Goal: Register for event/course

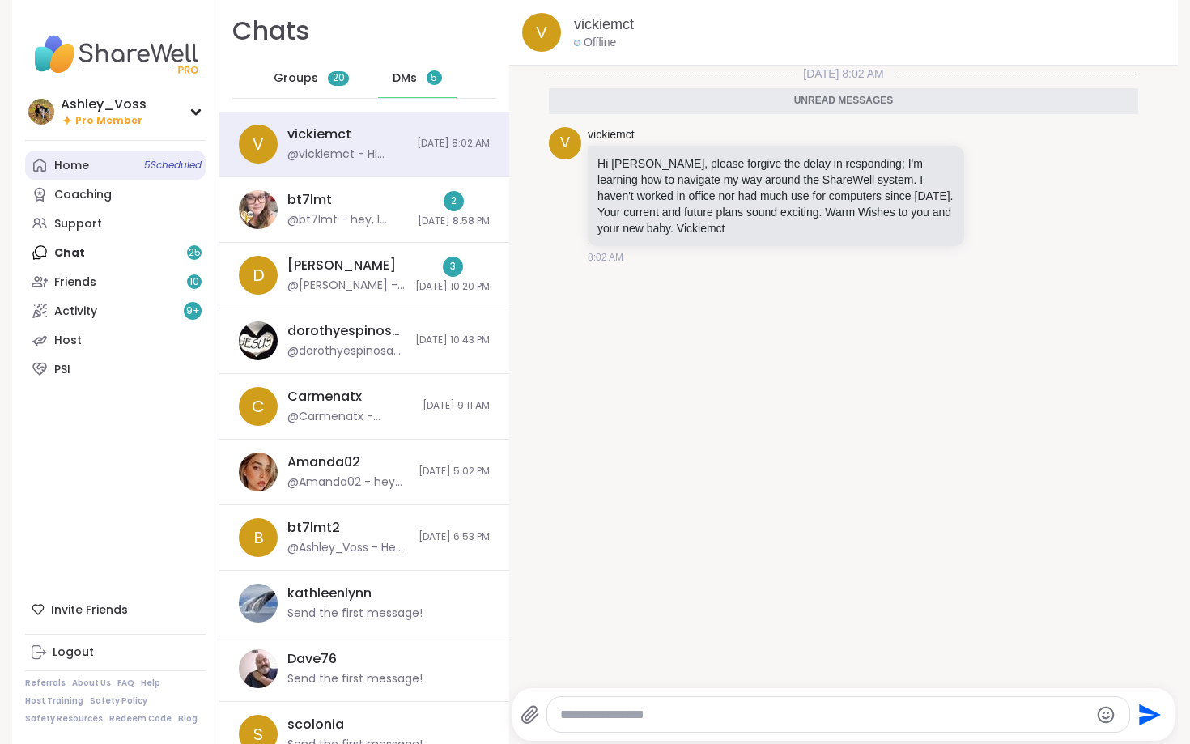
click at [118, 160] on link "Home 5 Scheduled" at bounding box center [115, 165] width 181 height 29
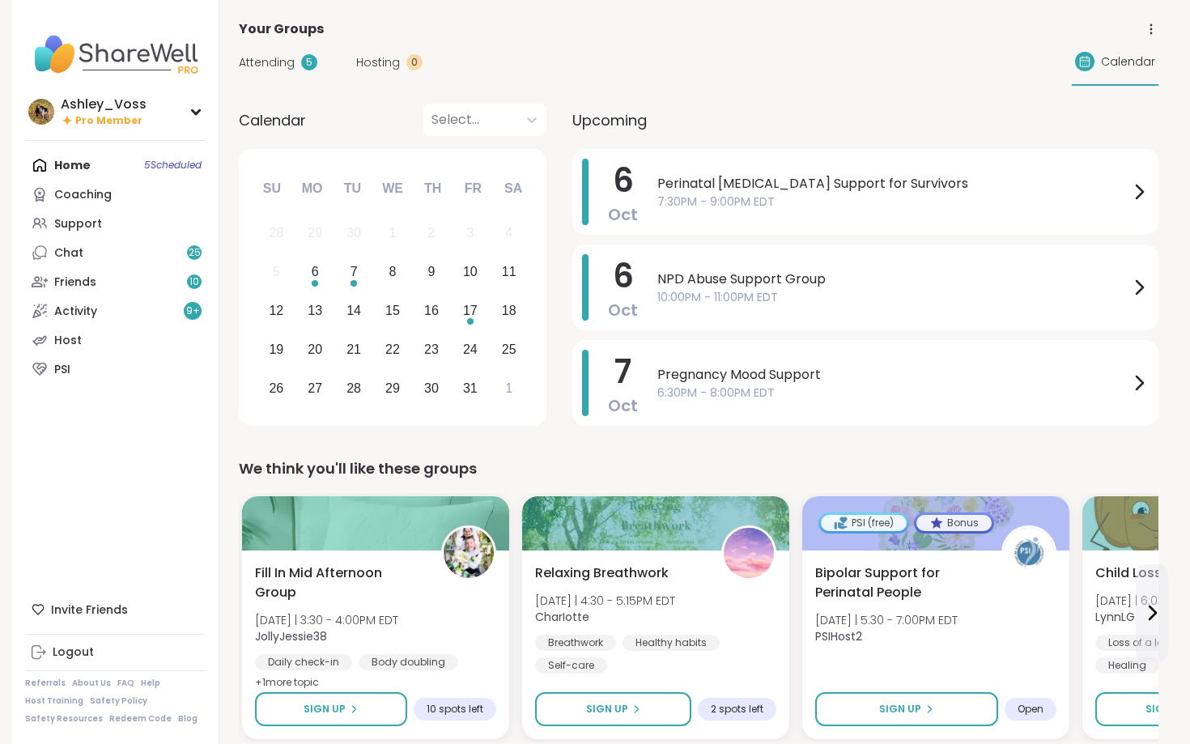
click at [297, 68] on div "Attending 5" at bounding box center [278, 62] width 79 height 17
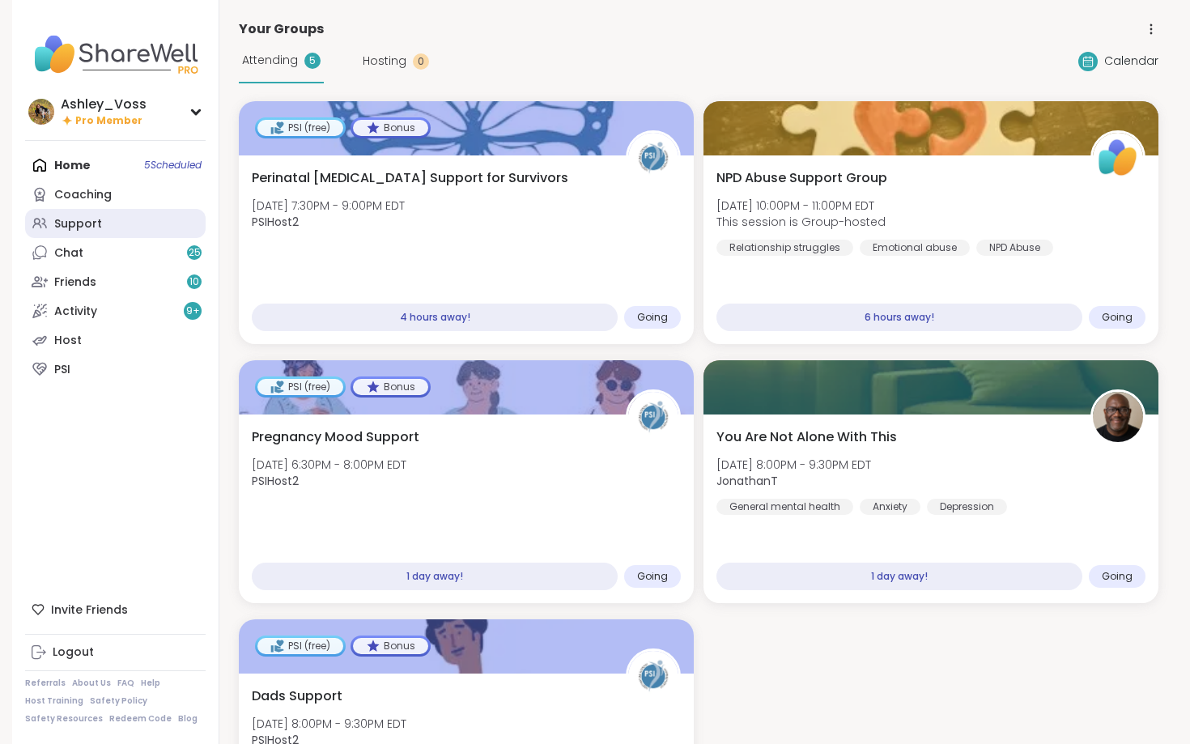
click at [71, 230] on div "Support" at bounding box center [78, 224] width 48 height 16
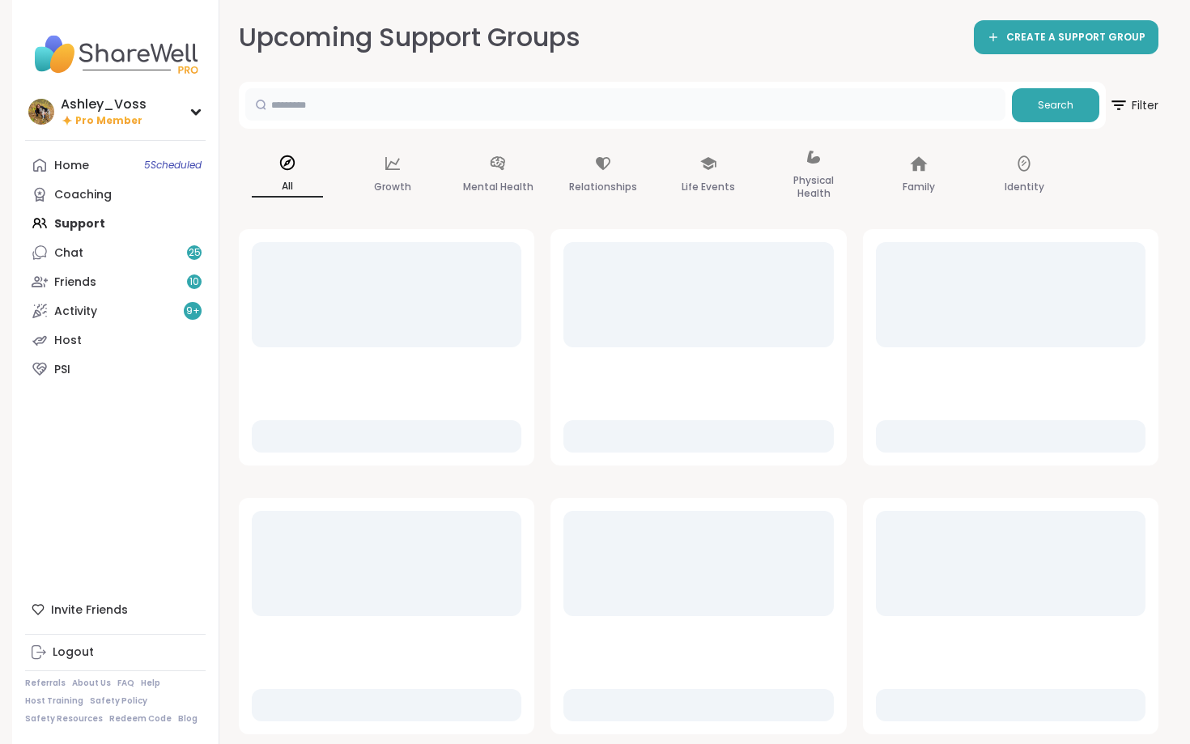
click at [461, 103] on input "text" at bounding box center [625, 104] width 760 height 32
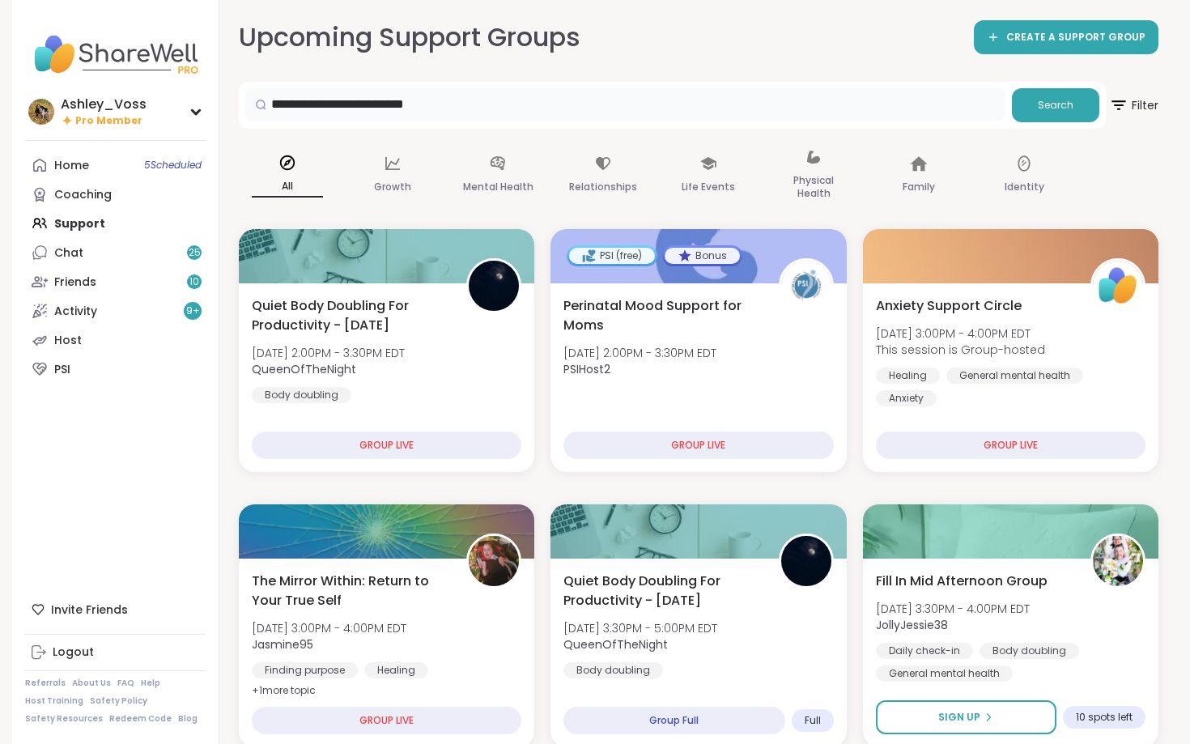
type input "**********"
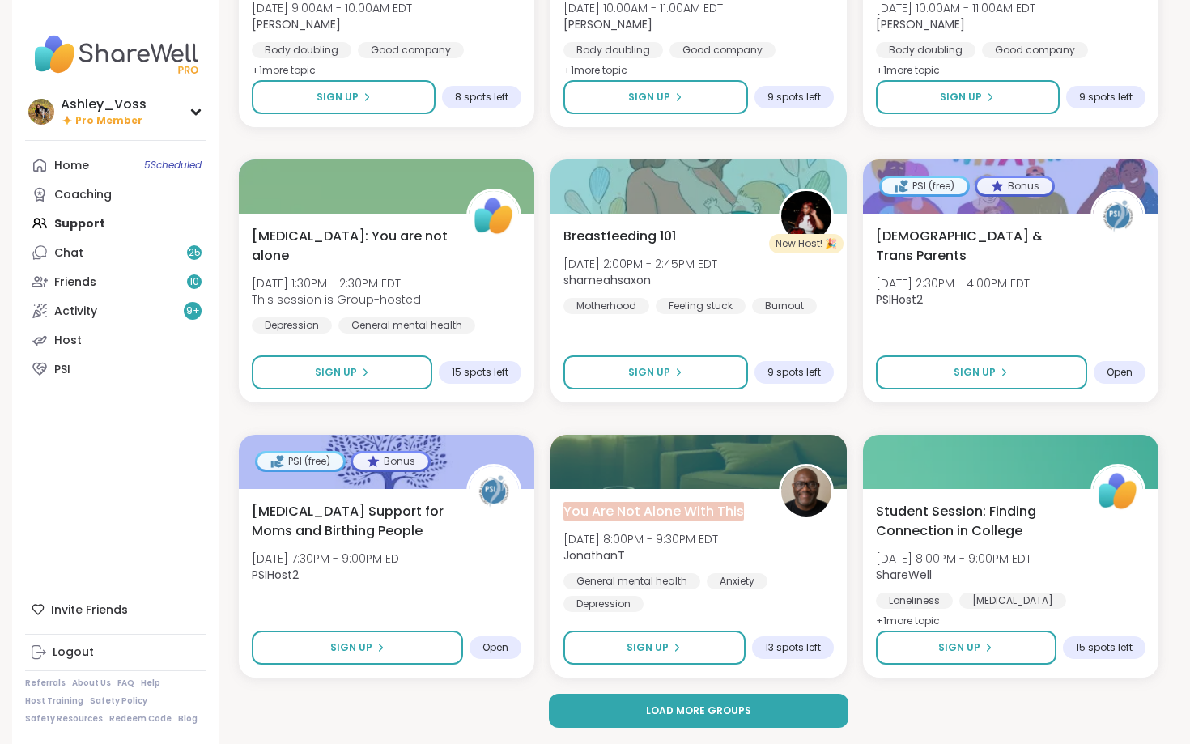
scroll to position [2822, 0]
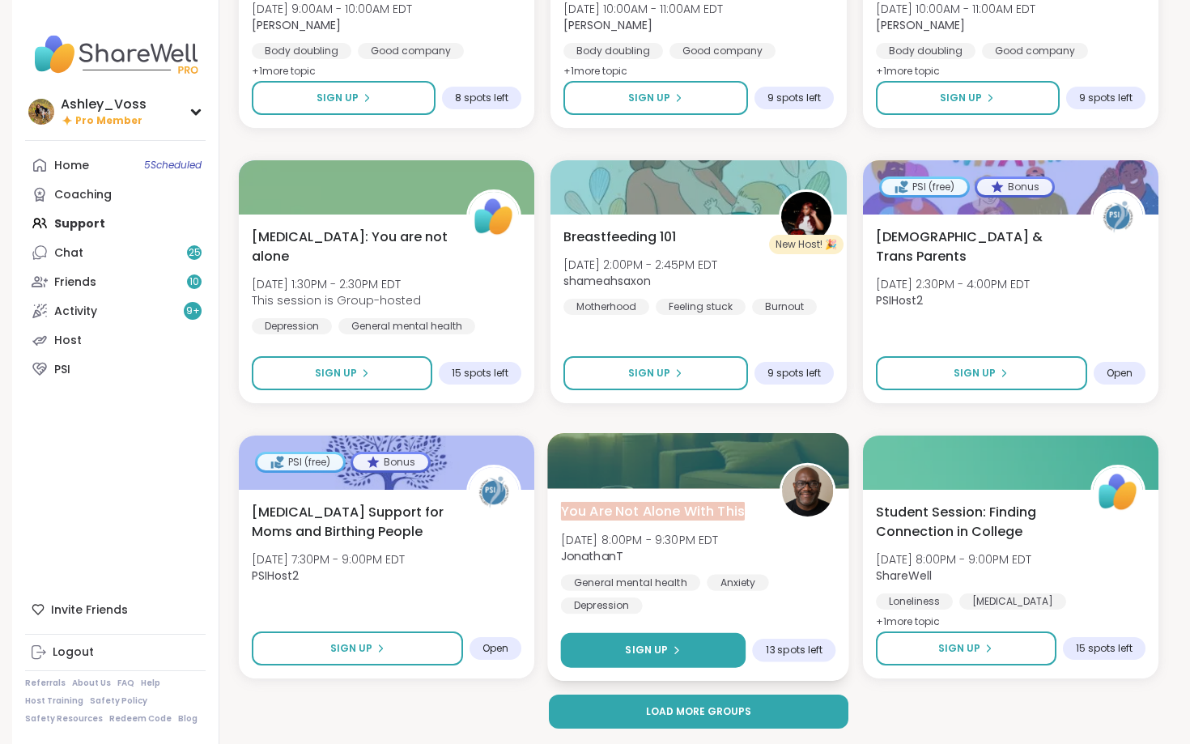
click at [629, 647] on span "Sign Up" at bounding box center [647, 650] width 43 height 15
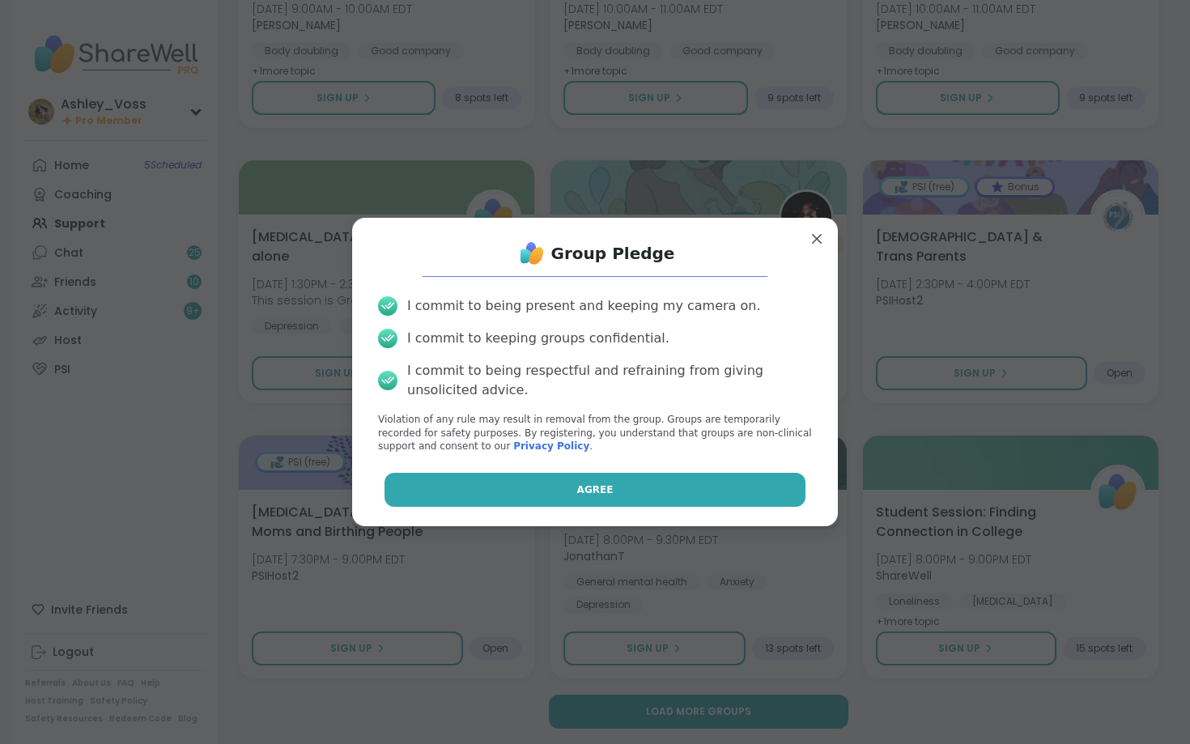
click at [616, 503] on button "Agree" at bounding box center [596, 490] width 422 height 34
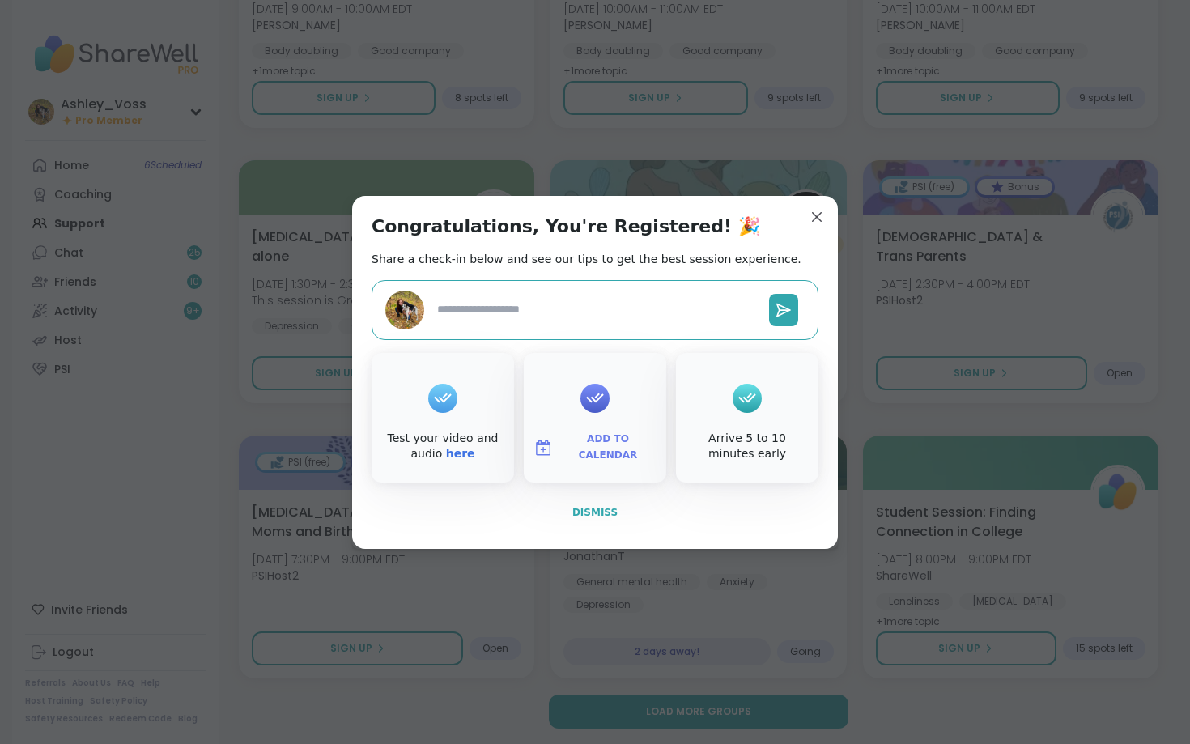
click at [606, 511] on span "Dismiss" at bounding box center [594, 512] width 45 height 11
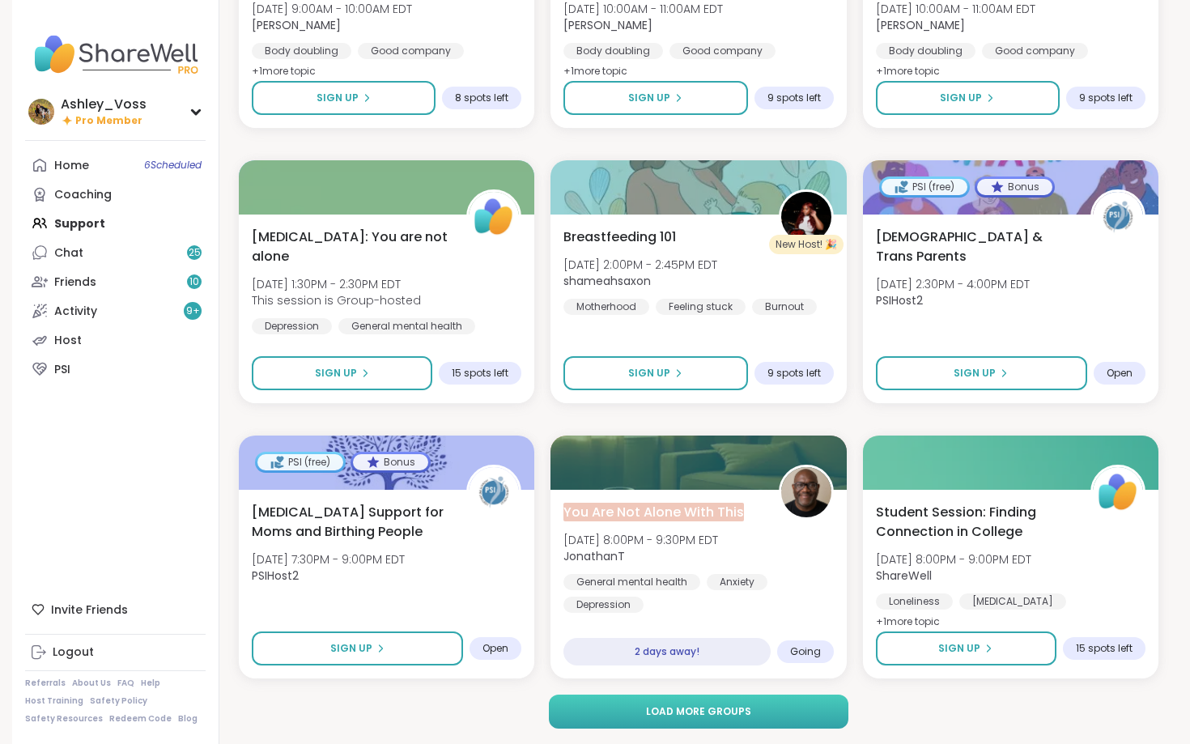
click at [658, 720] on button "Load more groups" at bounding box center [699, 712] width 300 height 34
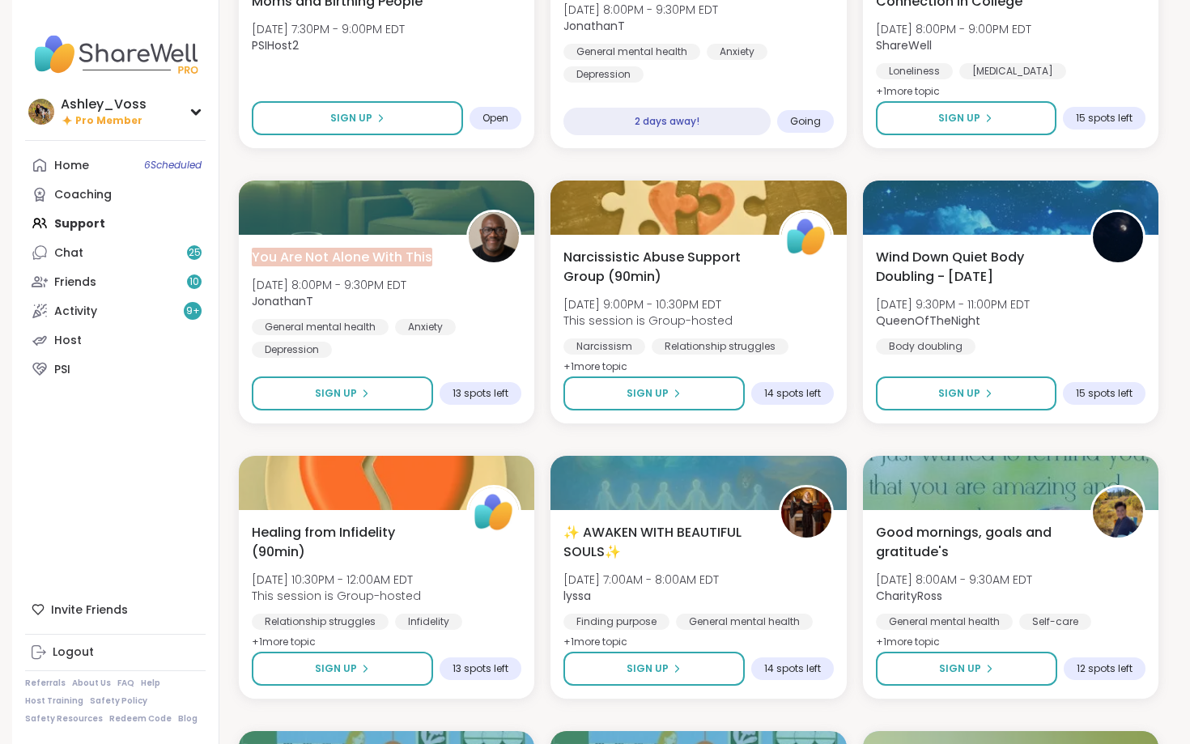
scroll to position [3353, 0]
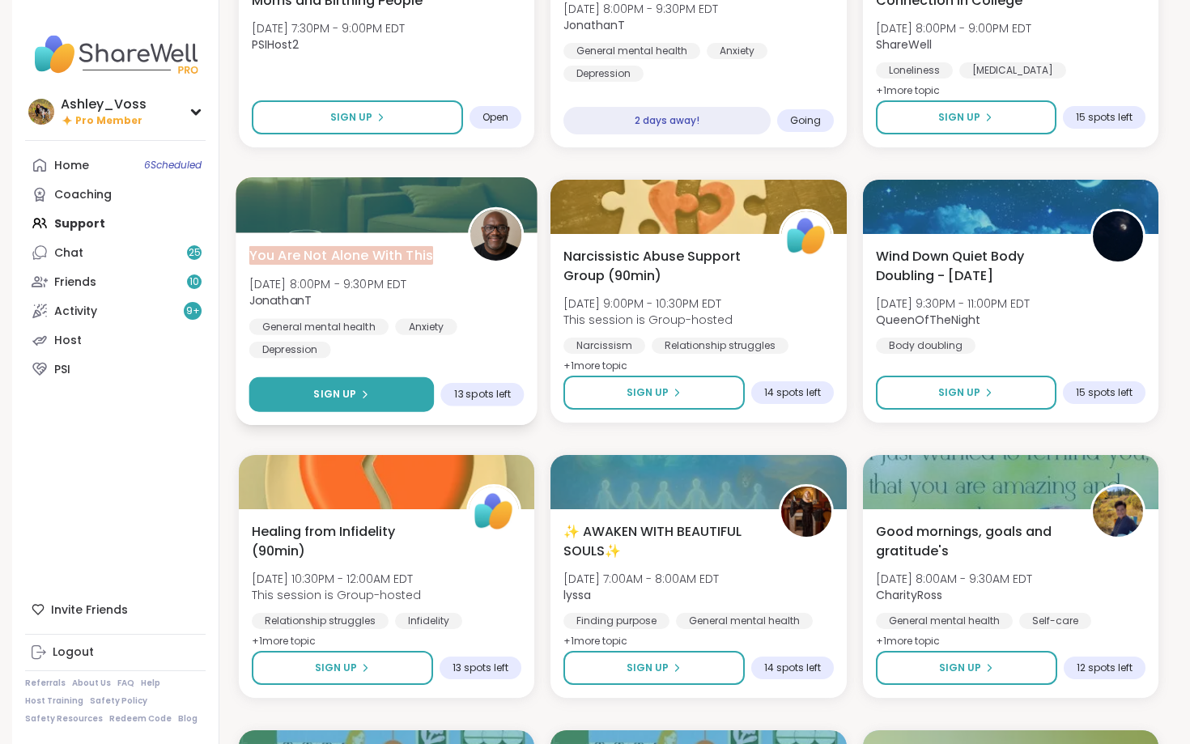
click at [398, 389] on button "Sign Up" at bounding box center [341, 394] width 185 height 35
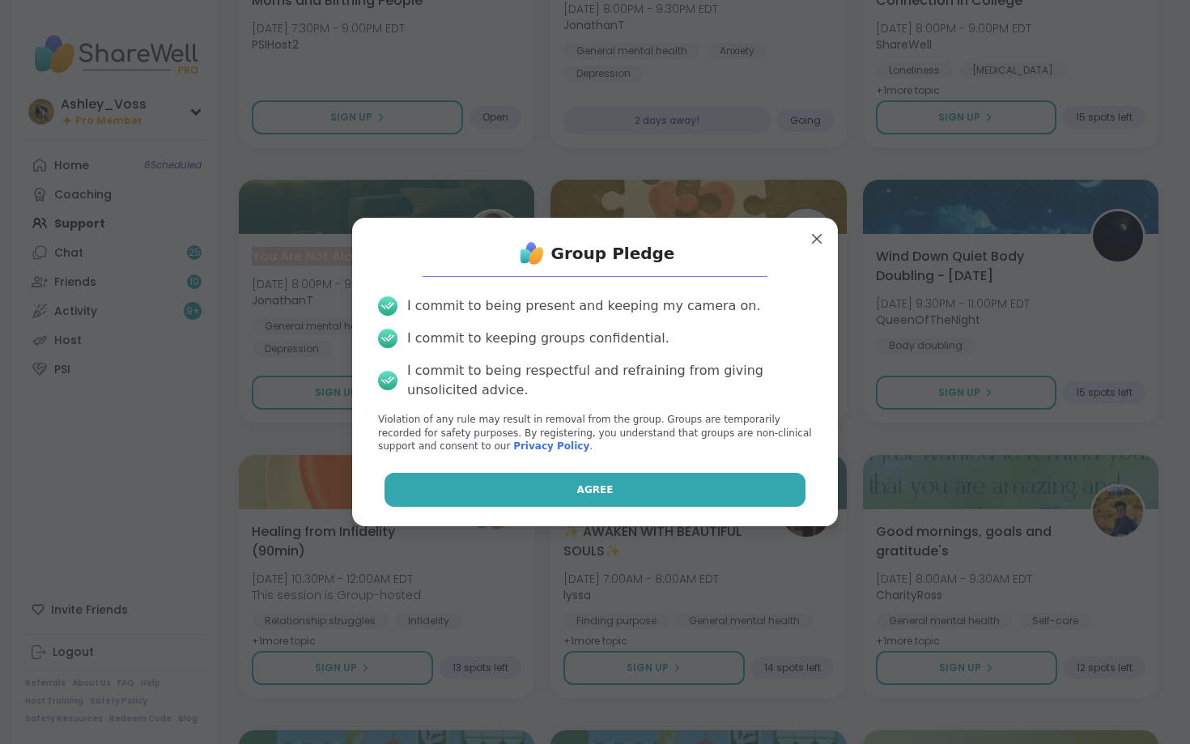
click at [476, 492] on button "Agree" at bounding box center [596, 490] width 422 height 34
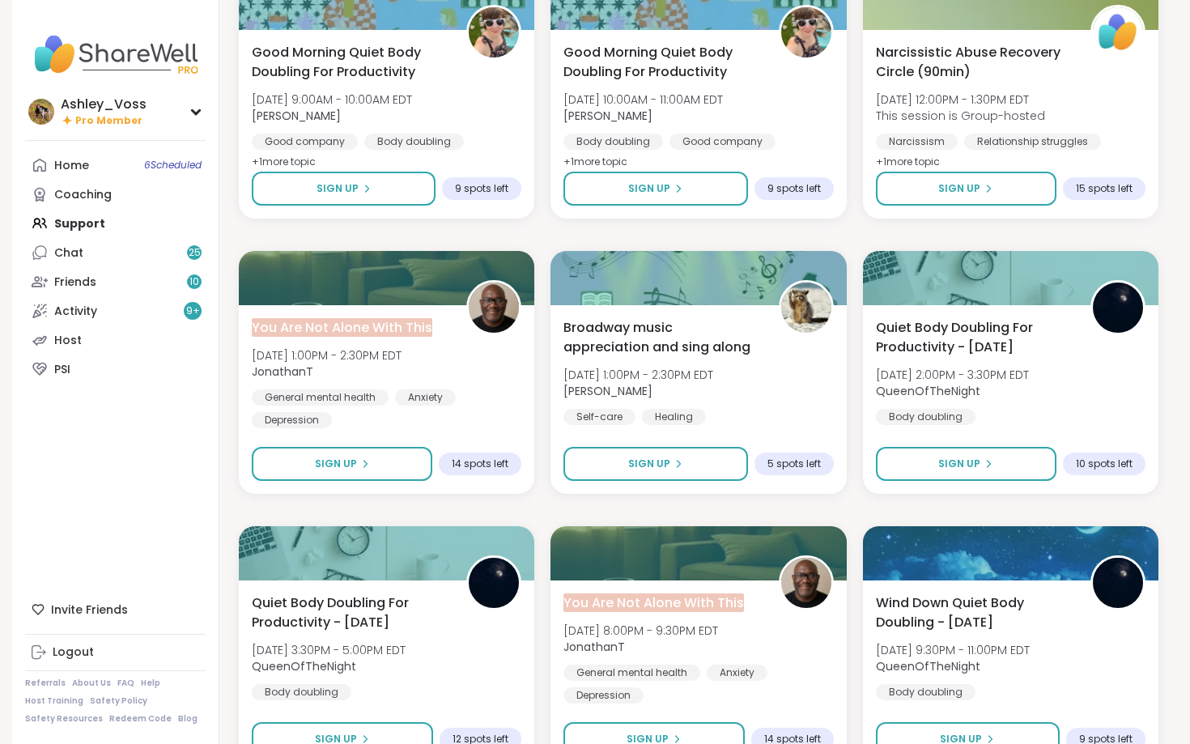
scroll to position [4321, 0]
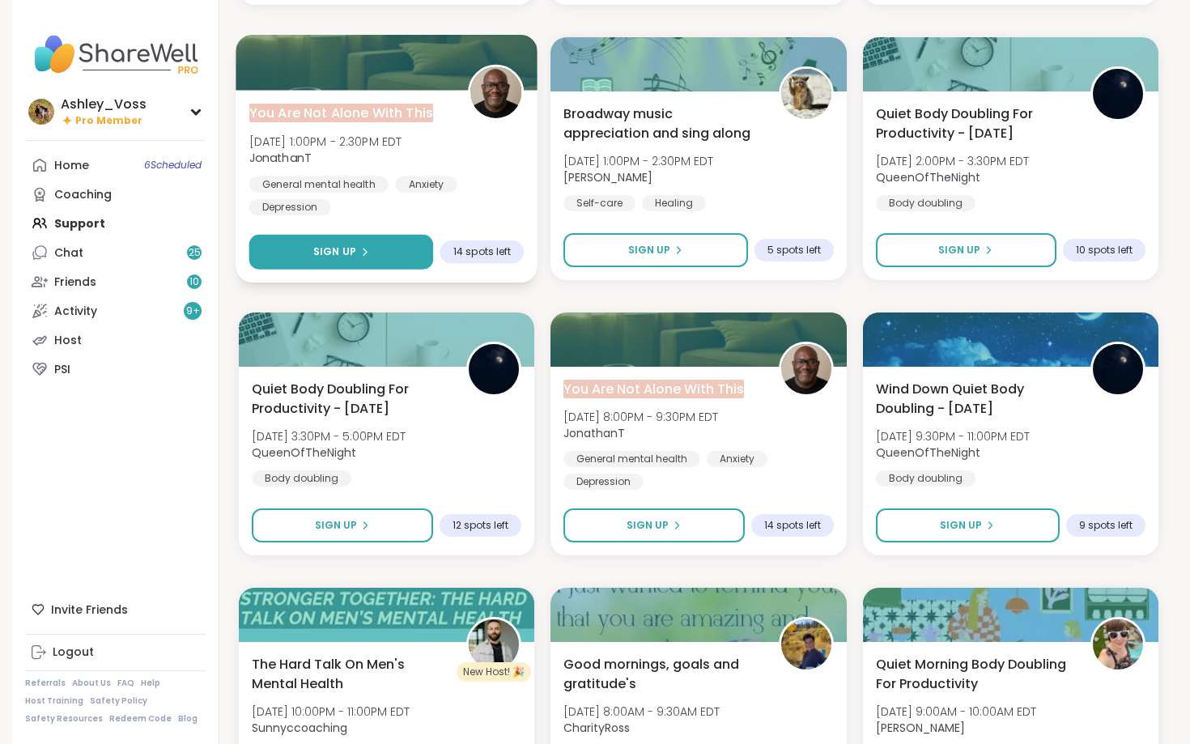
click at [390, 251] on button "Sign Up" at bounding box center [341, 252] width 185 height 35
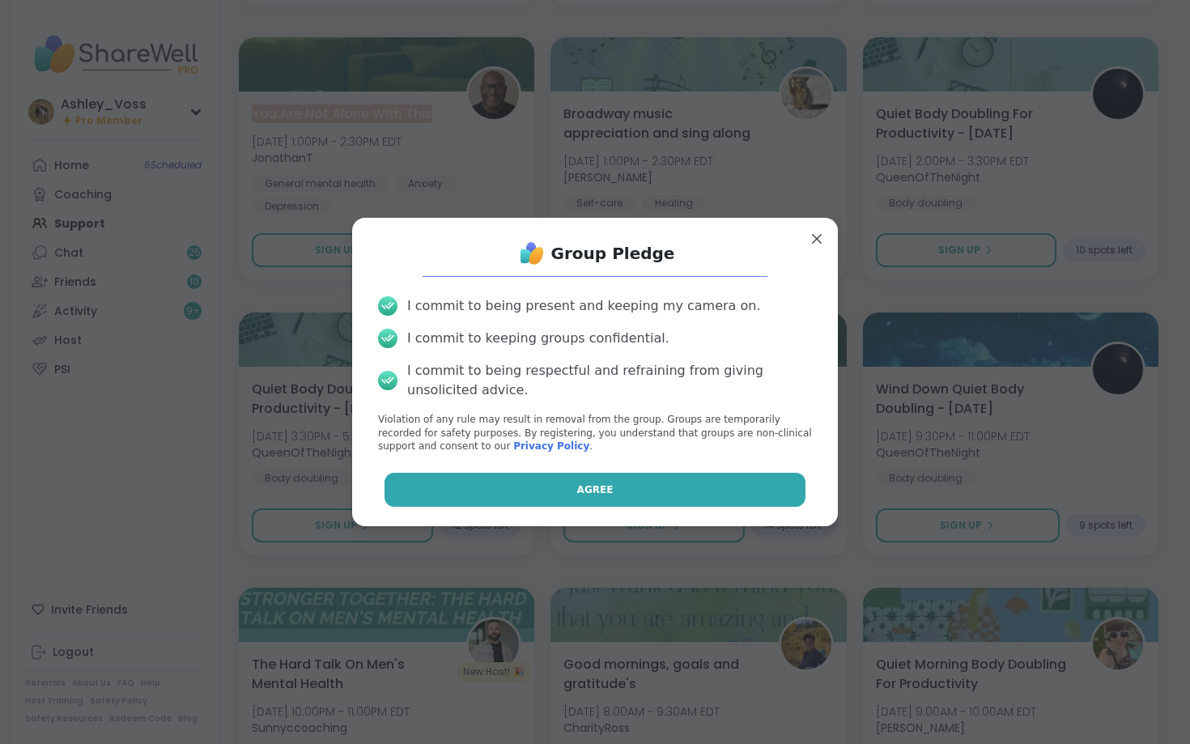
click at [504, 484] on button "Agree" at bounding box center [596, 490] width 422 height 34
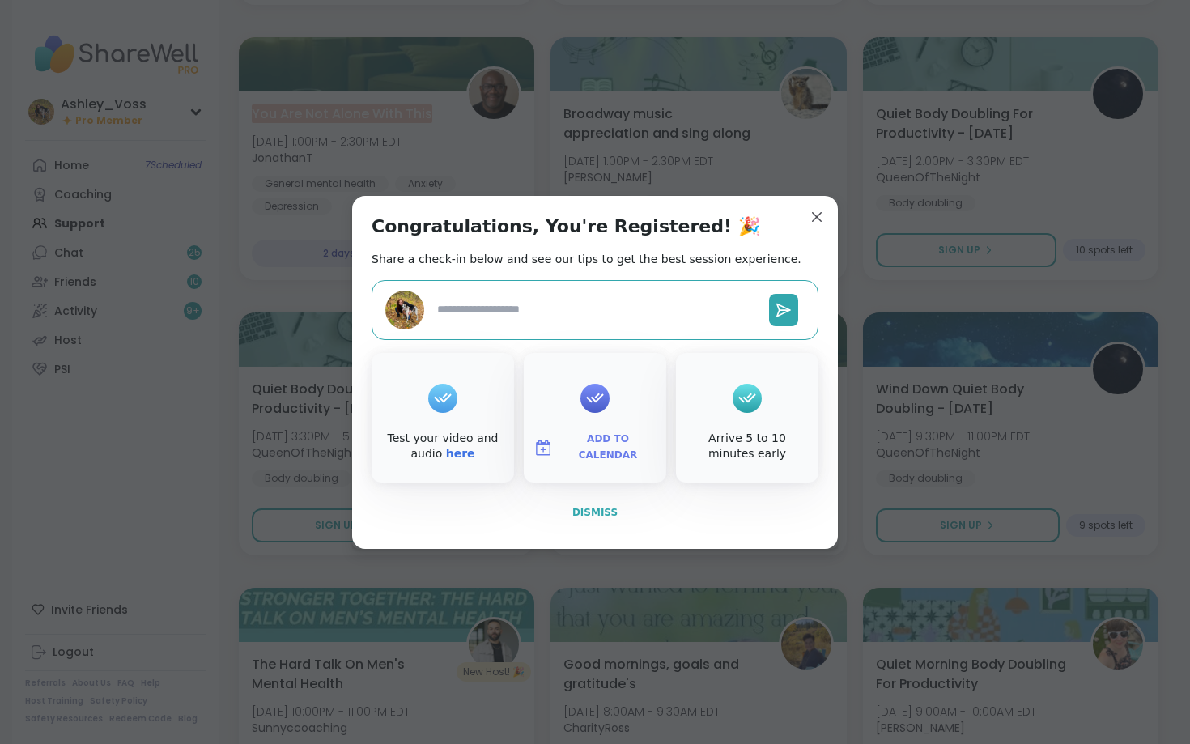
click at [596, 512] on span "Dismiss" at bounding box center [594, 512] width 45 height 11
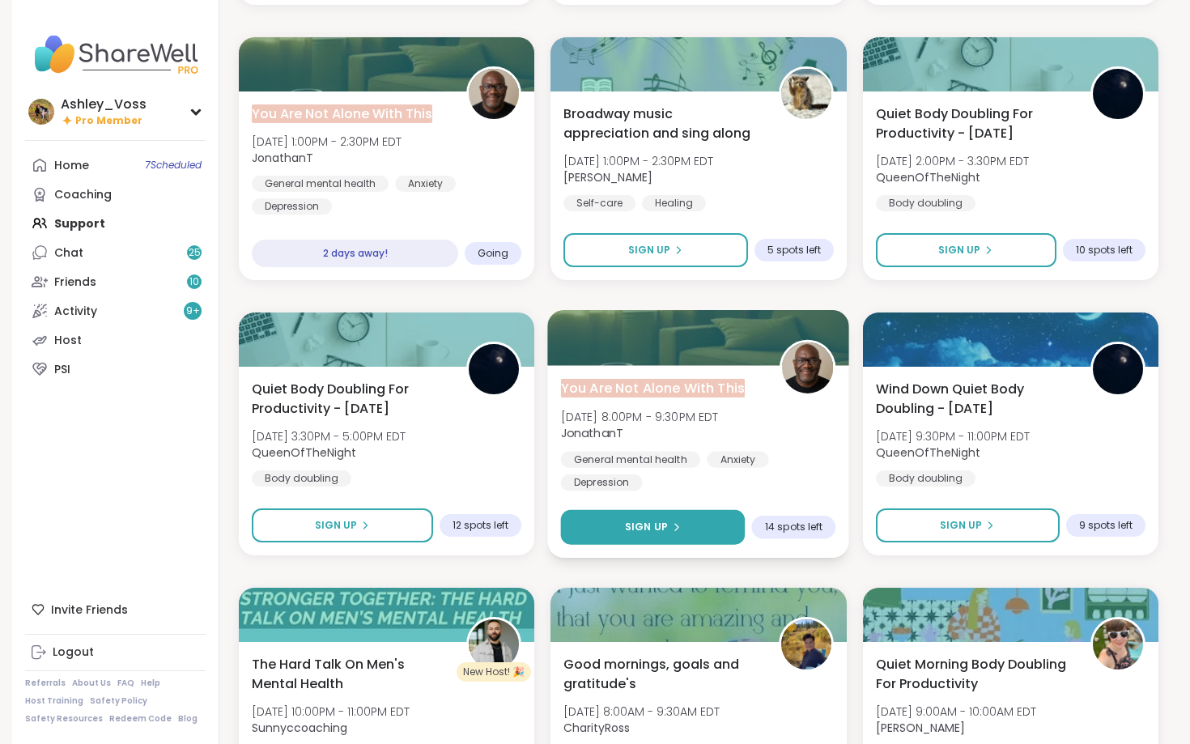
click at [612, 529] on button "Sign Up" at bounding box center [653, 527] width 185 height 35
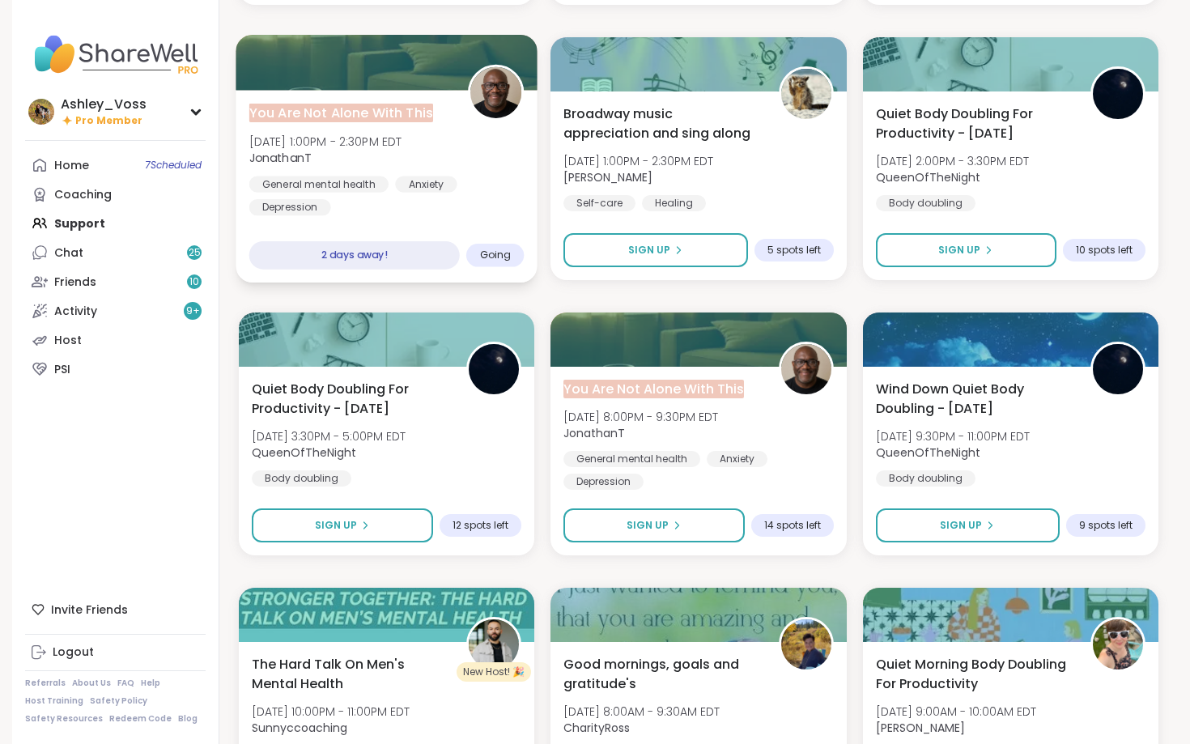
click at [503, 249] on span "Going" at bounding box center [496, 255] width 32 height 13
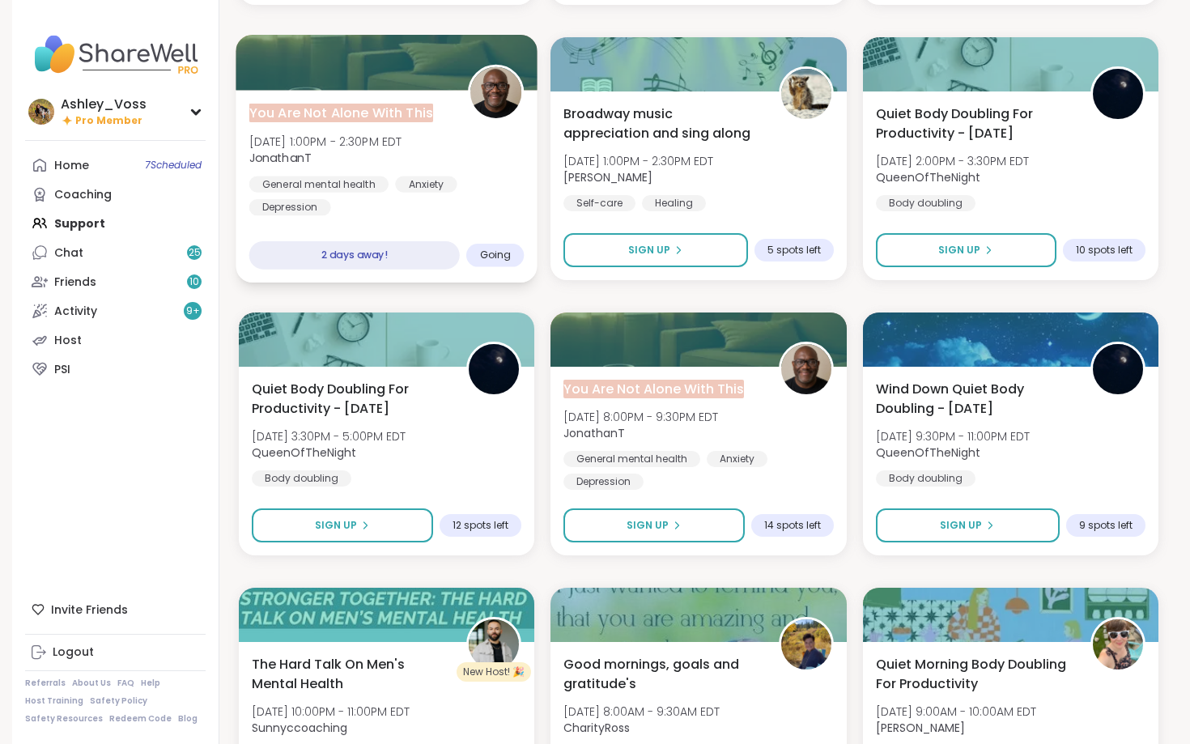
click at [507, 247] on div "Going" at bounding box center [494, 255] width 57 height 23
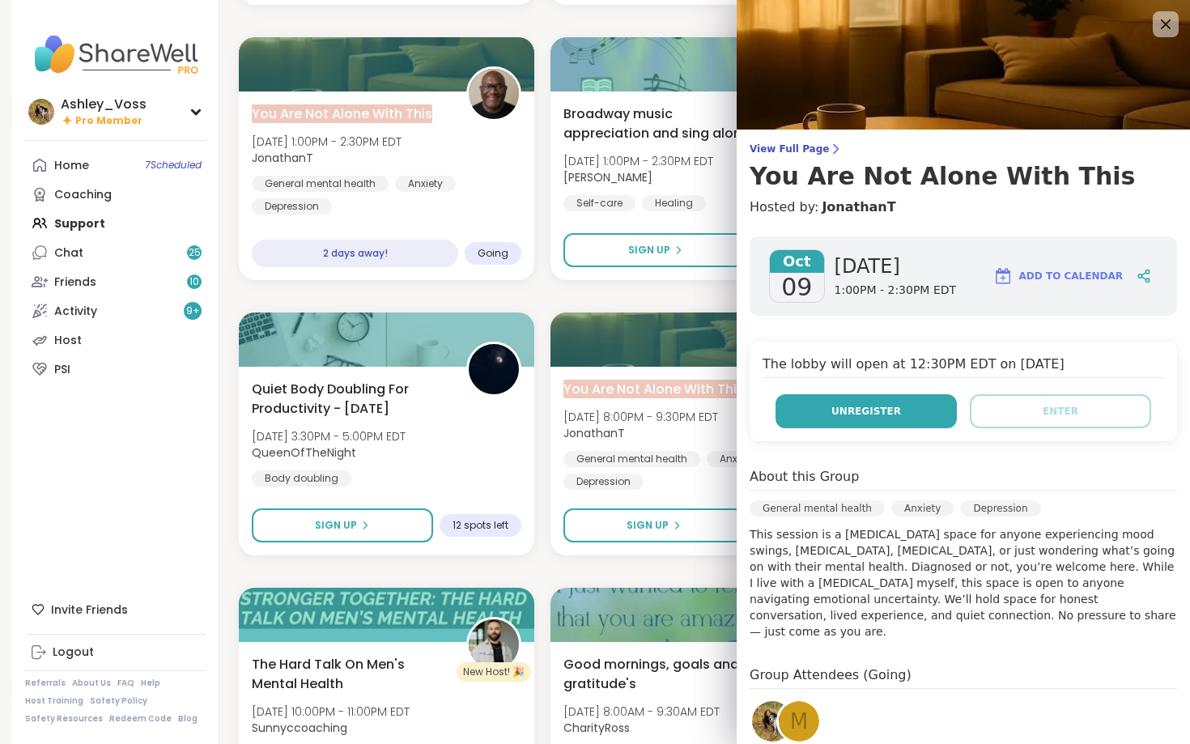
click at [834, 399] on button "Unregister" at bounding box center [866, 411] width 181 height 34
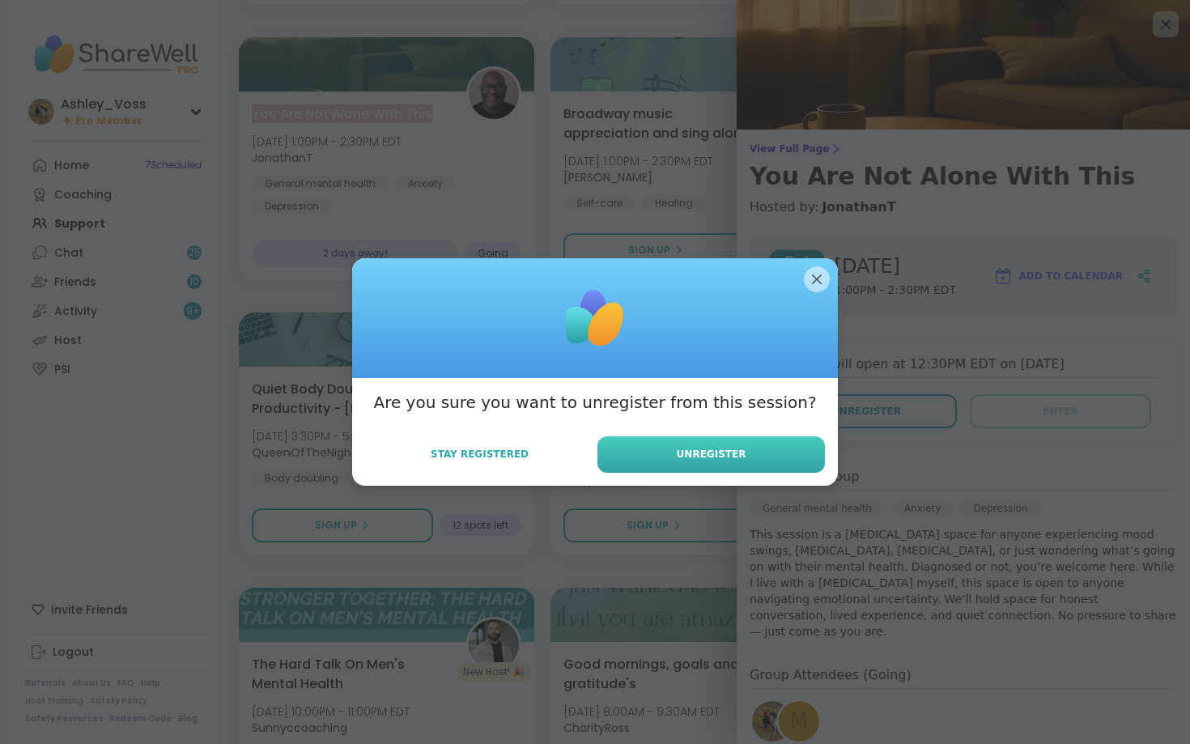
click at [727, 457] on span "Unregister" at bounding box center [712, 454] width 70 height 15
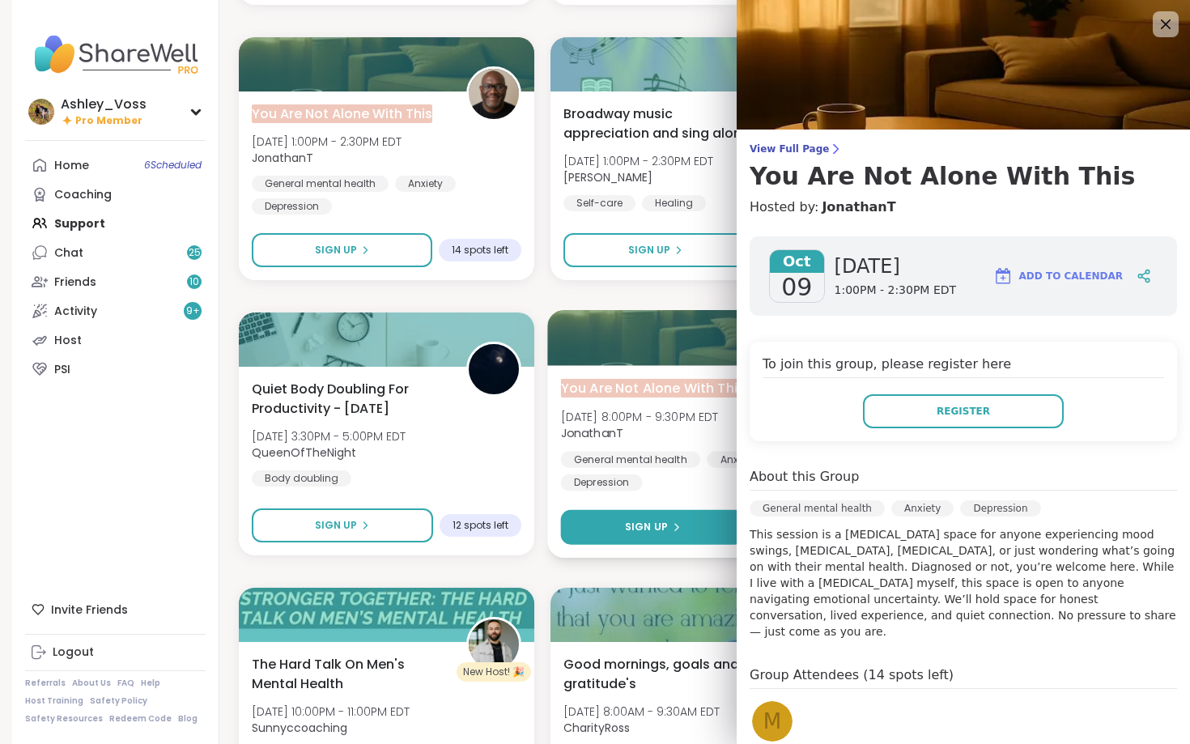
click at [649, 530] on span "Sign Up" at bounding box center [646, 527] width 43 height 15
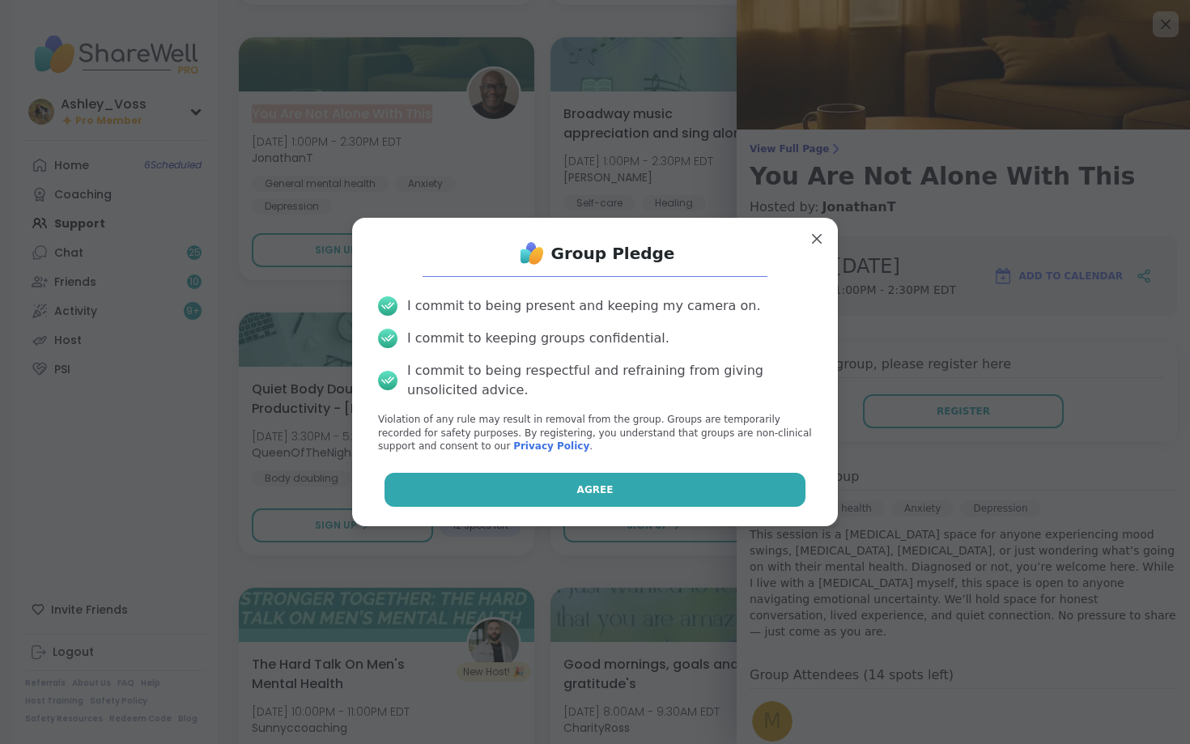
click at [643, 491] on button "Agree" at bounding box center [596, 490] width 422 height 34
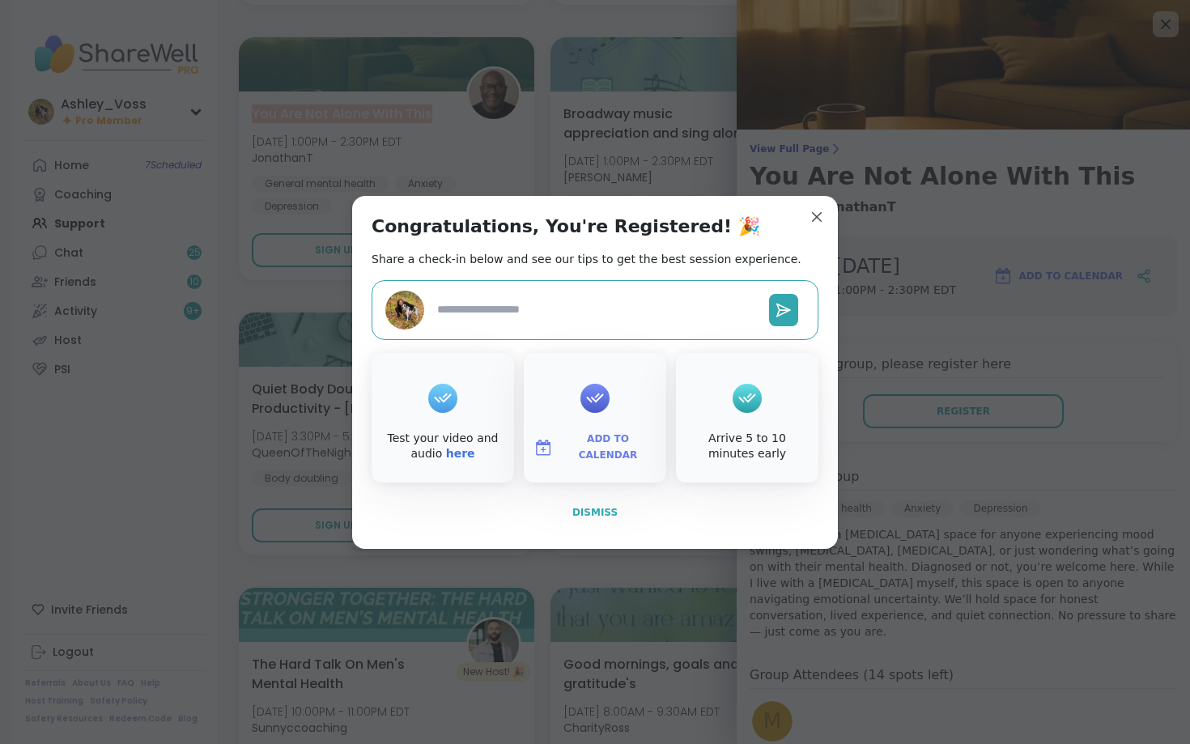
click at [604, 511] on span "Dismiss" at bounding box center [594, 512] width 45 height 11
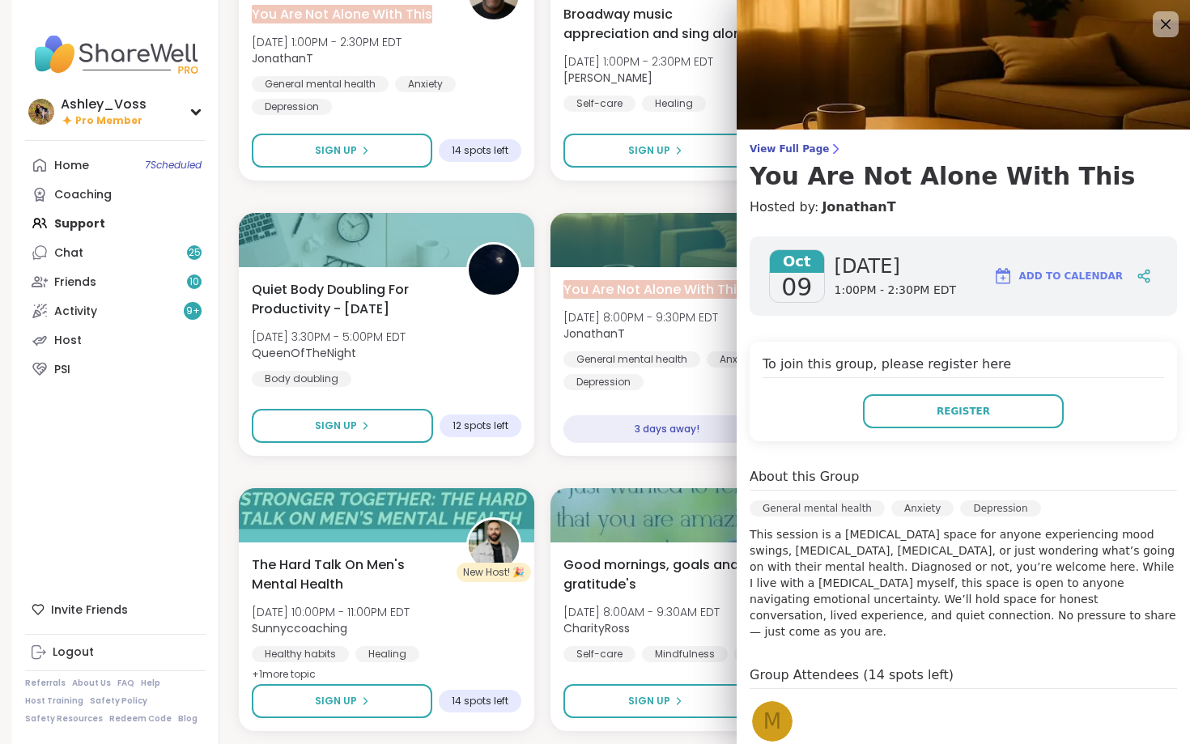
scroll to position [4422, 0]
click at [1172, 31] on icon at bounding box center [1165, 24] width 20 height 20
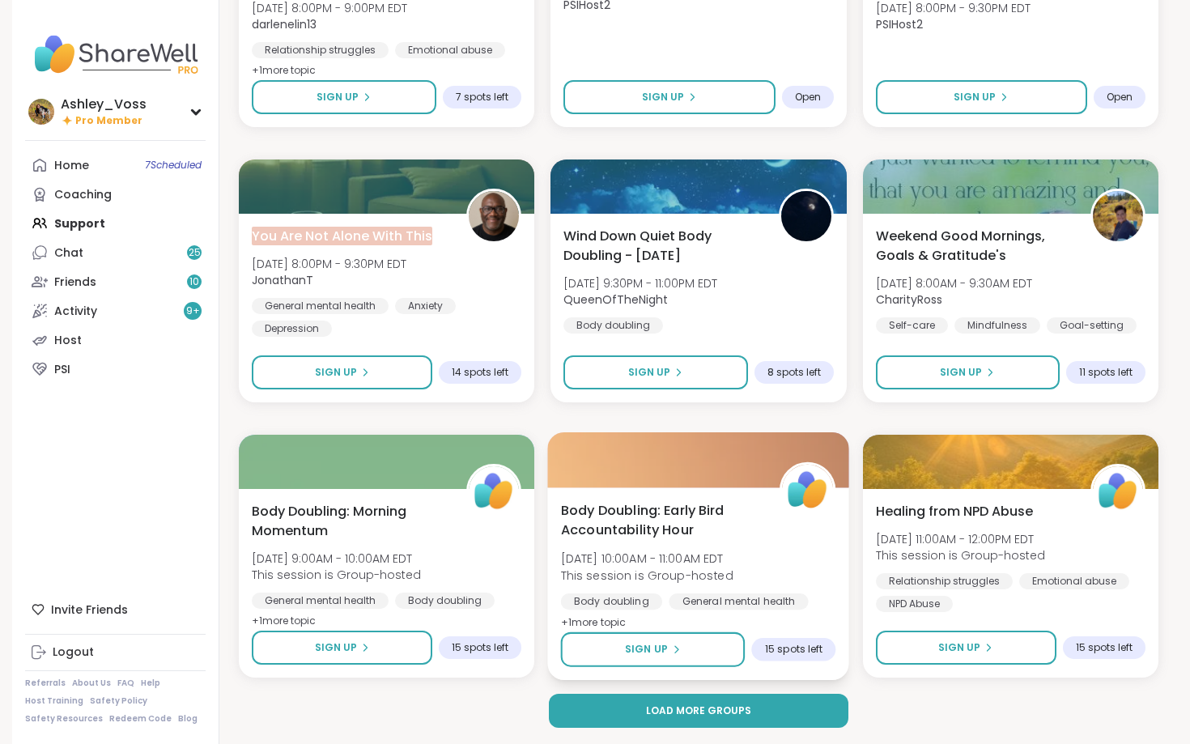
scroll to position [6125, 0]
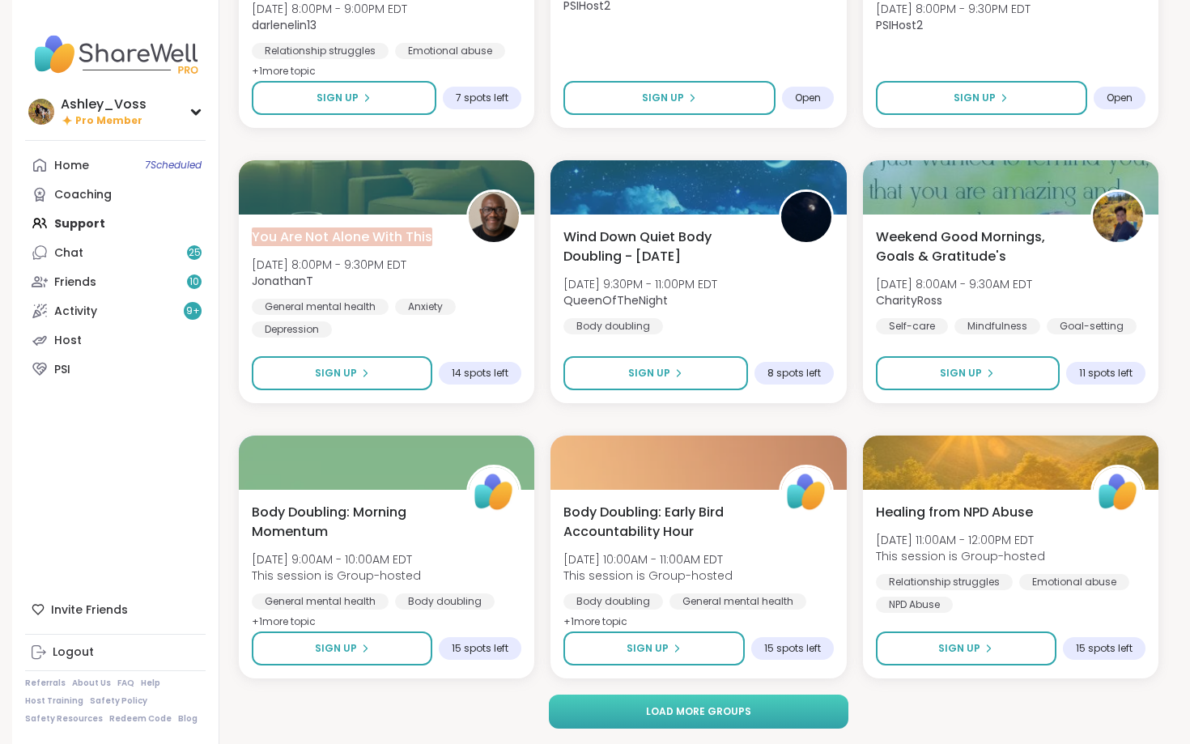
click at [789, 710] on button "Load more groups" at bounding box center [699, 712] width 300 height 34
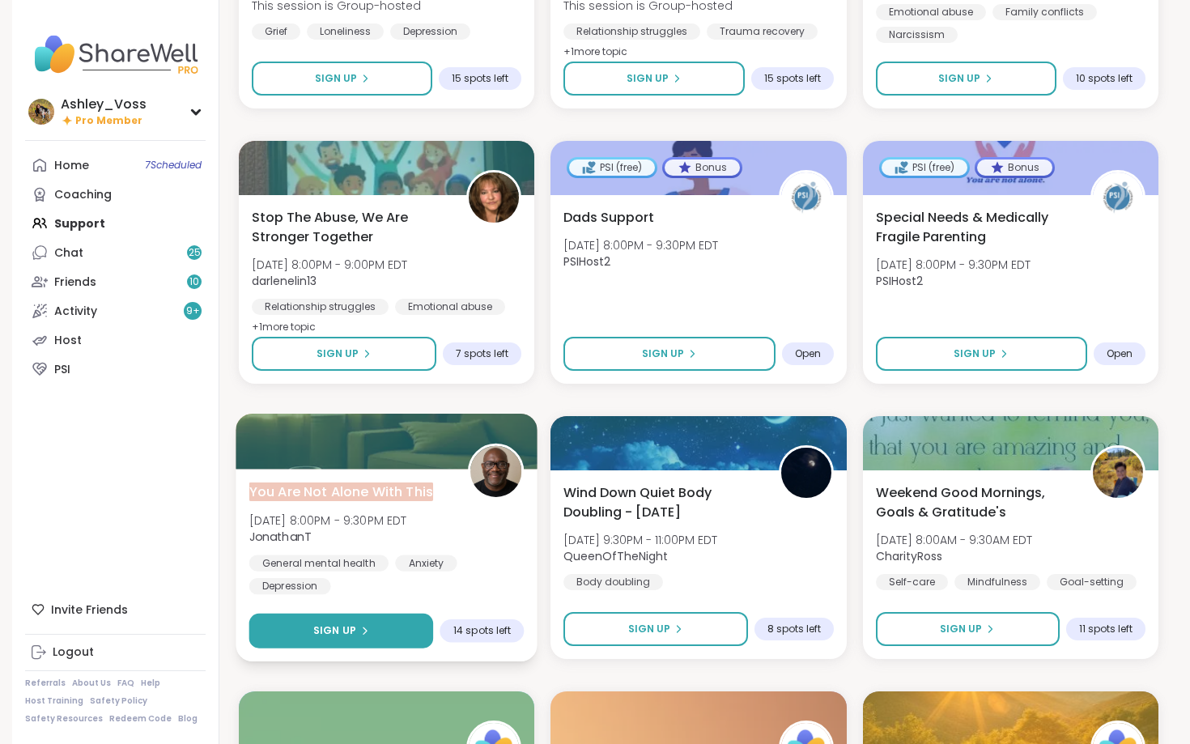
scroll to position [5905, 0]
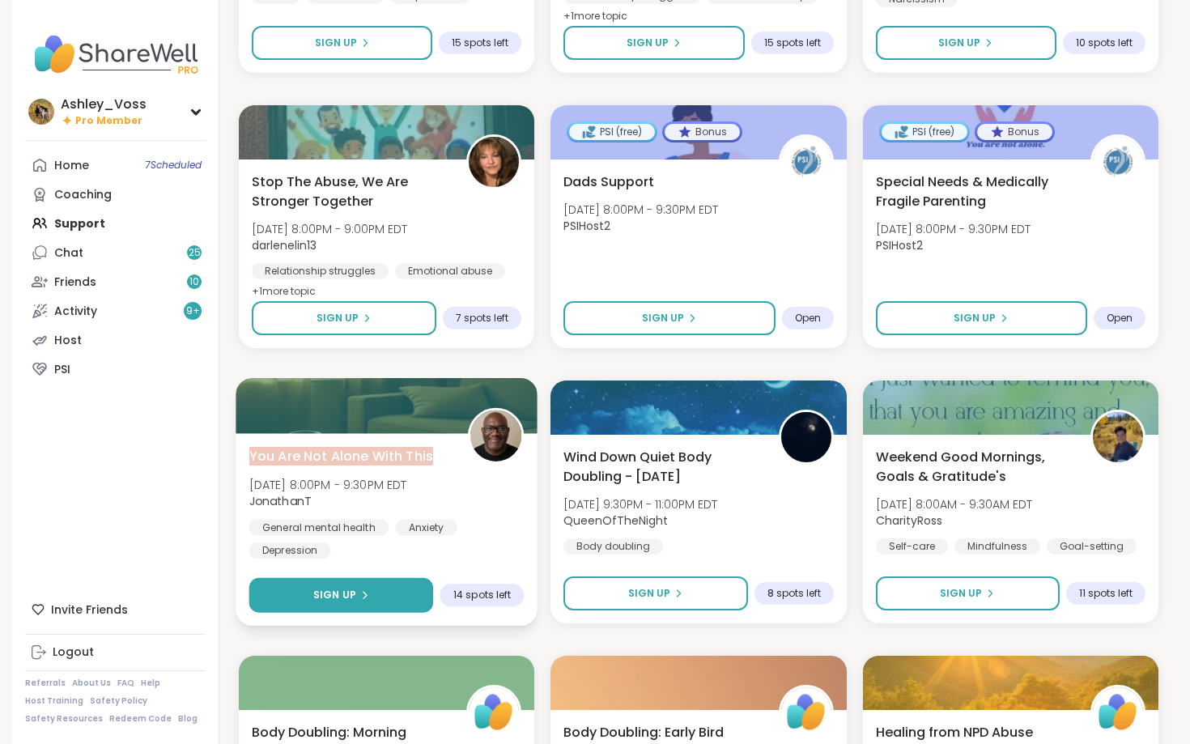
click at [335, 601] on span "Sign Up" at bounding box center [334, 595] width 43 height 15
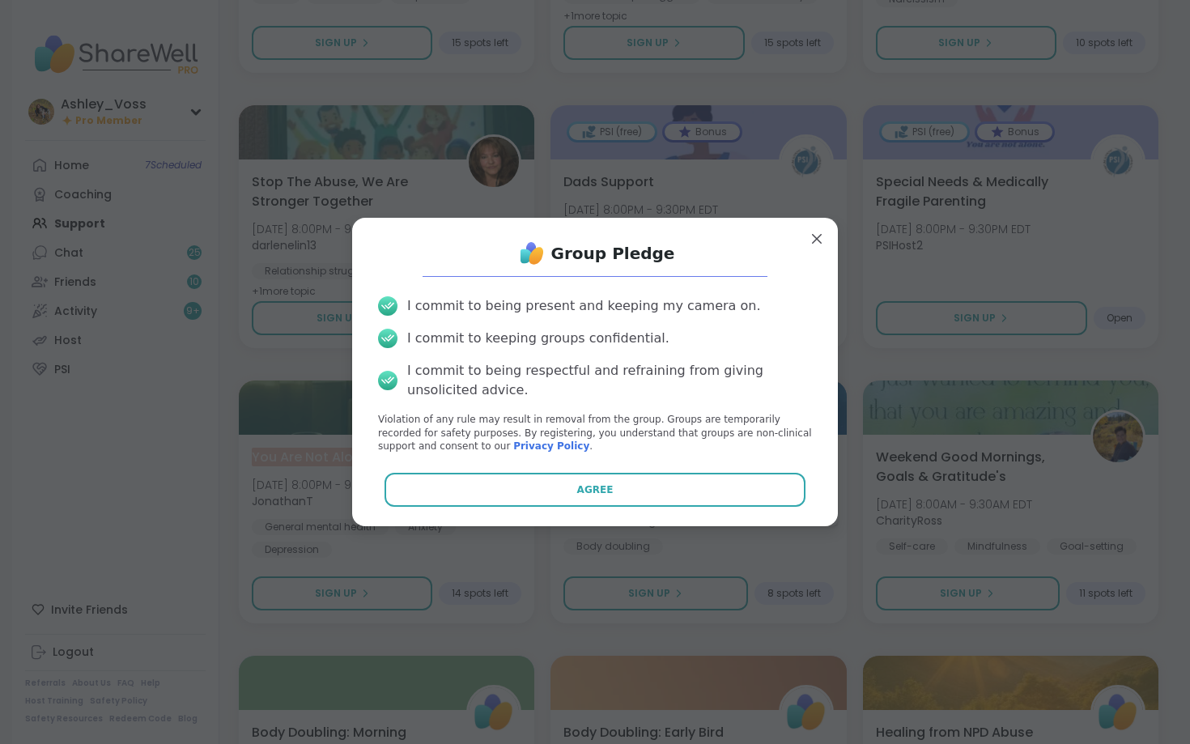
click at [530, 508] on div "Group Pledge I commit to being present and keeping my camera on. I commit to ke…" at bounding box center [595, 372] width 460 height 283
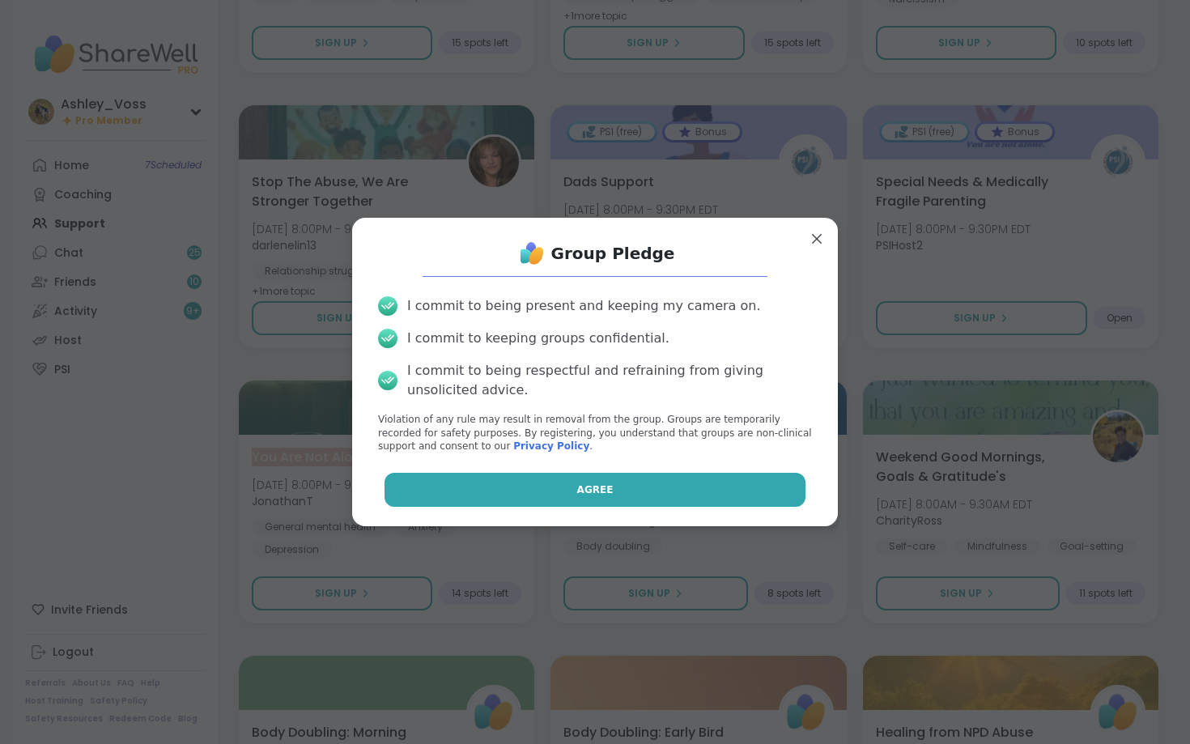
click at [533, 497] on button "Agree" at bounding box center [596, 490] width 422 height 34
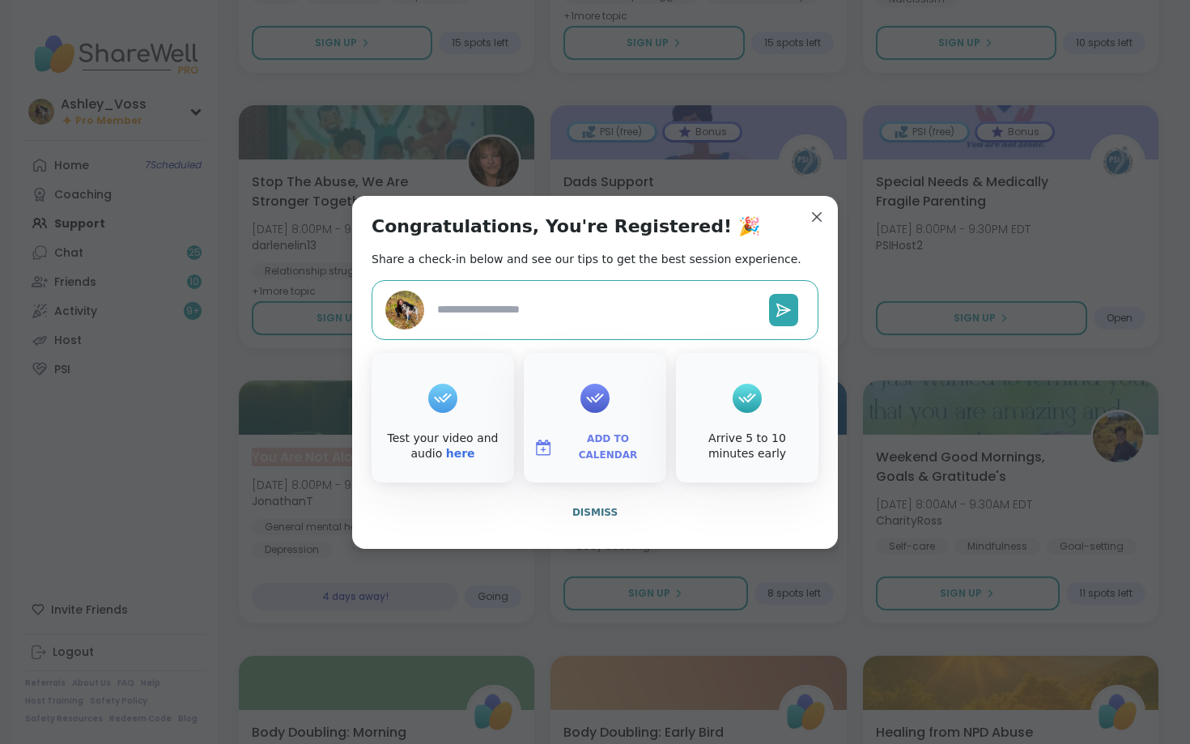
type textarea "*"
click at [590, 513] on span "Dismiss" at bounding box center [594, 512] width 45 height 11
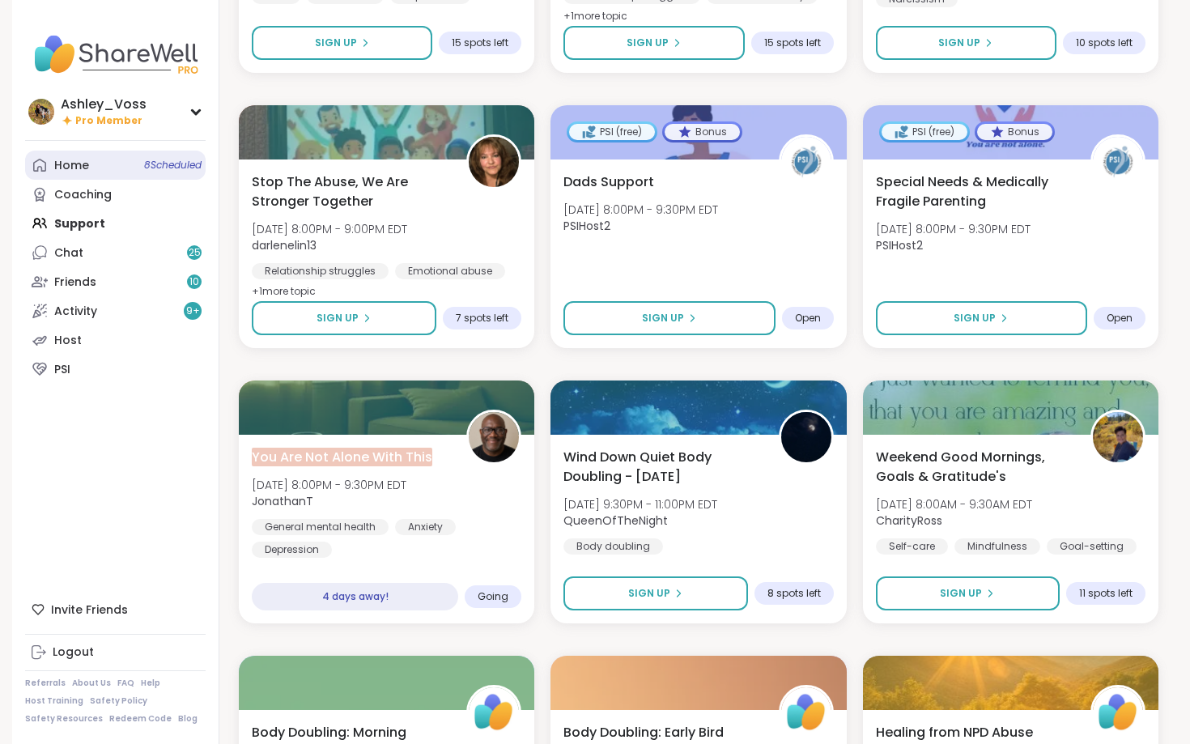
click at [83, 165] on div "Home 8 Scheduled" at bounding box center [71, 166] width 35 height 16
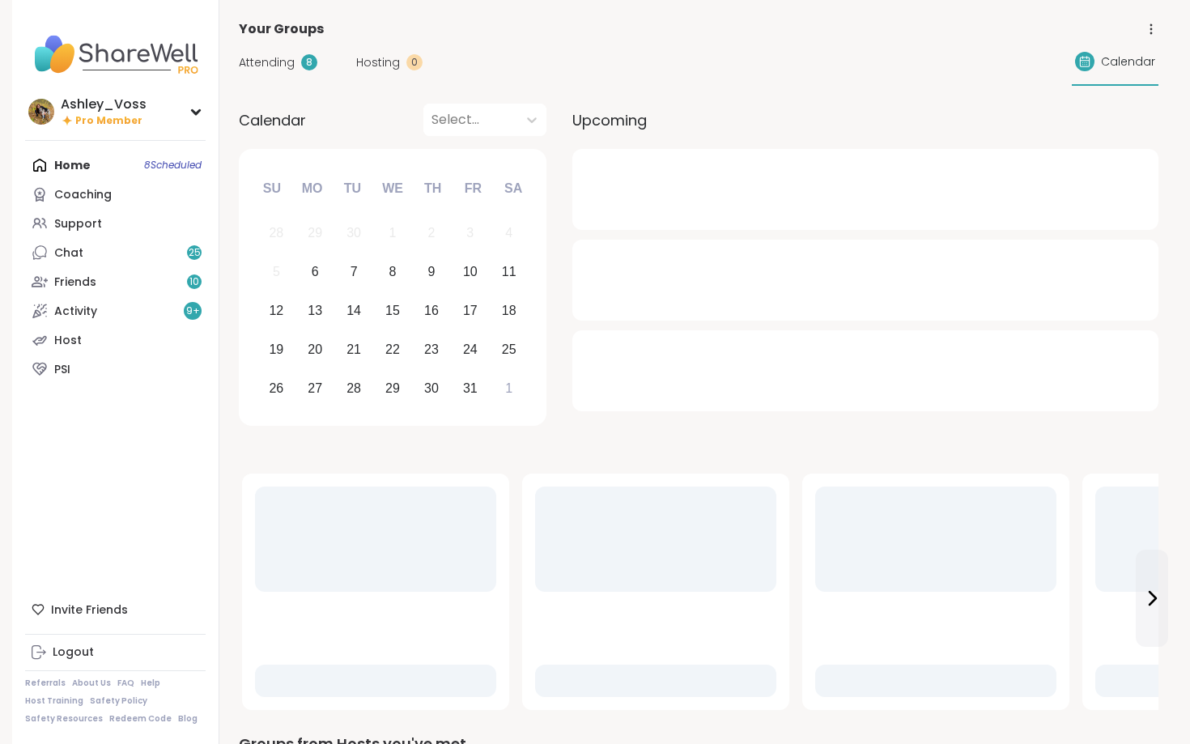
click at [286, 68] on span "Attending" at bounding box center [267, 62] width 56 height 17
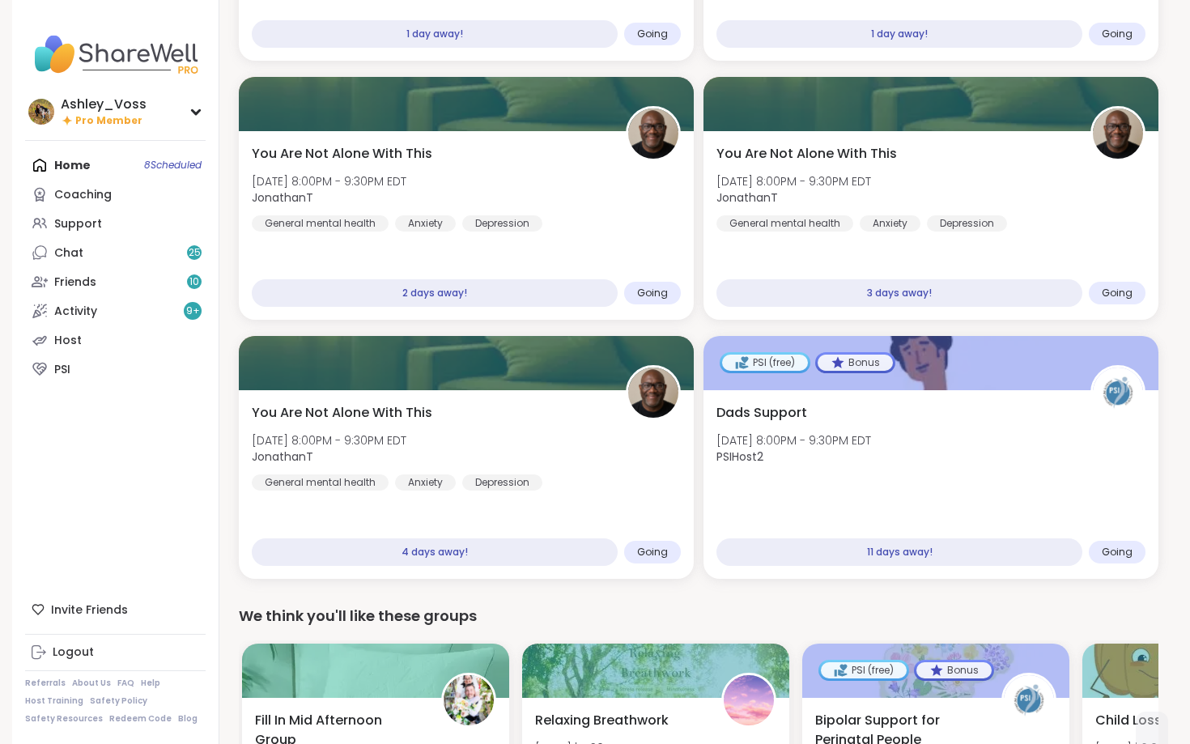
scroll to position [682, 0]
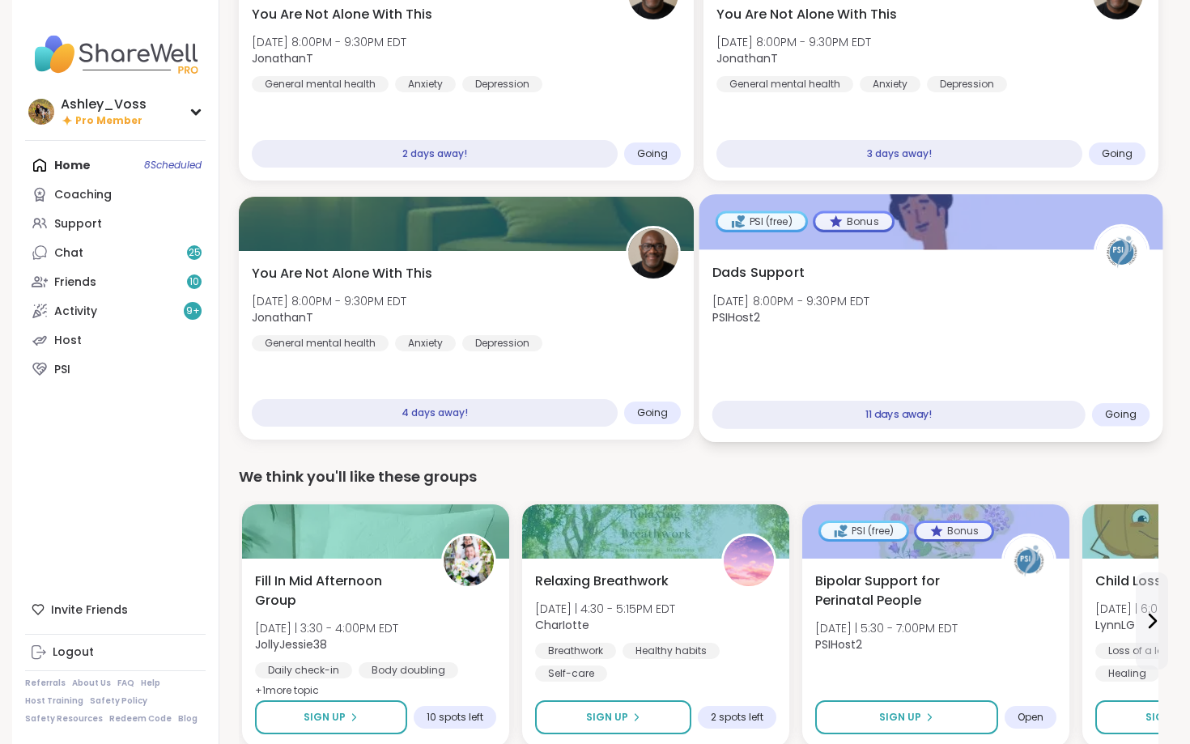
click at [1130, 417] on span "Going" at bounding box center [1121, 414] width 32 height 13
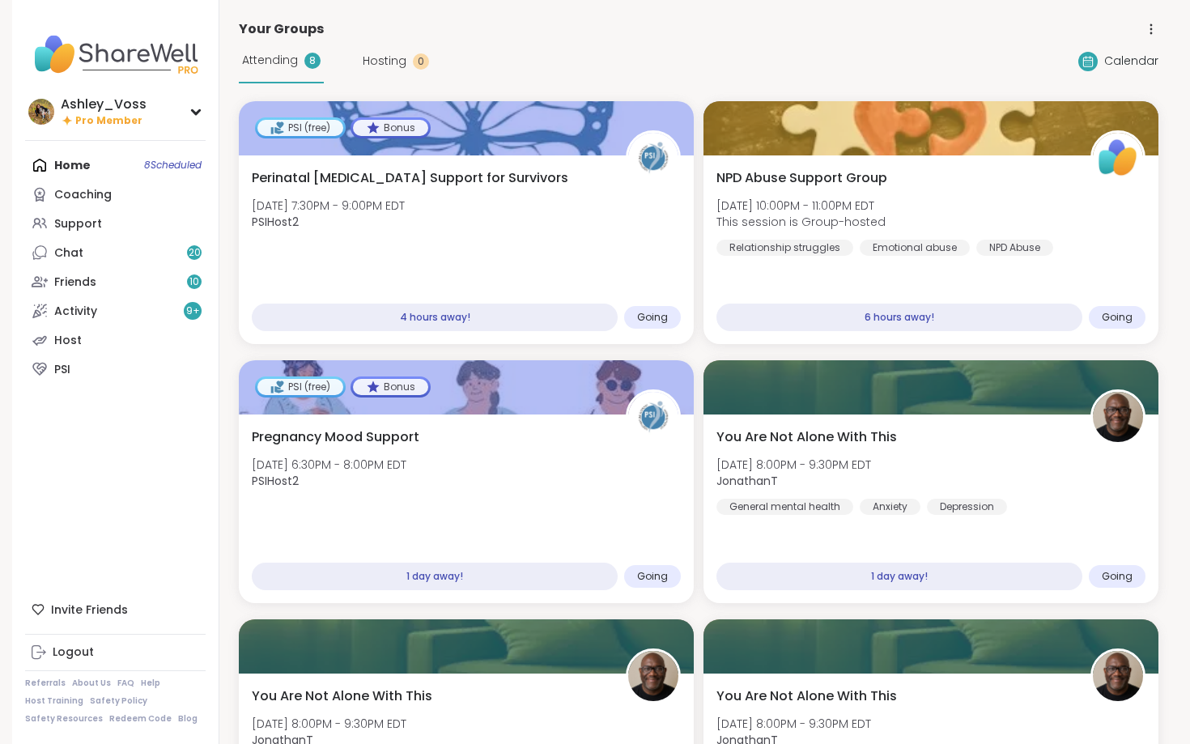
scroll to position [0, 0]
click at [78, 170] on div "Home 8 Scheduled Coaching Support Chat 20 Friends 10 Activity 9 + Host PSI" at bounding box center [115, 267] width 181 height 233
click at [78, 203] on link "Coaching" at bounding box center [115, 194] width 181 height 29
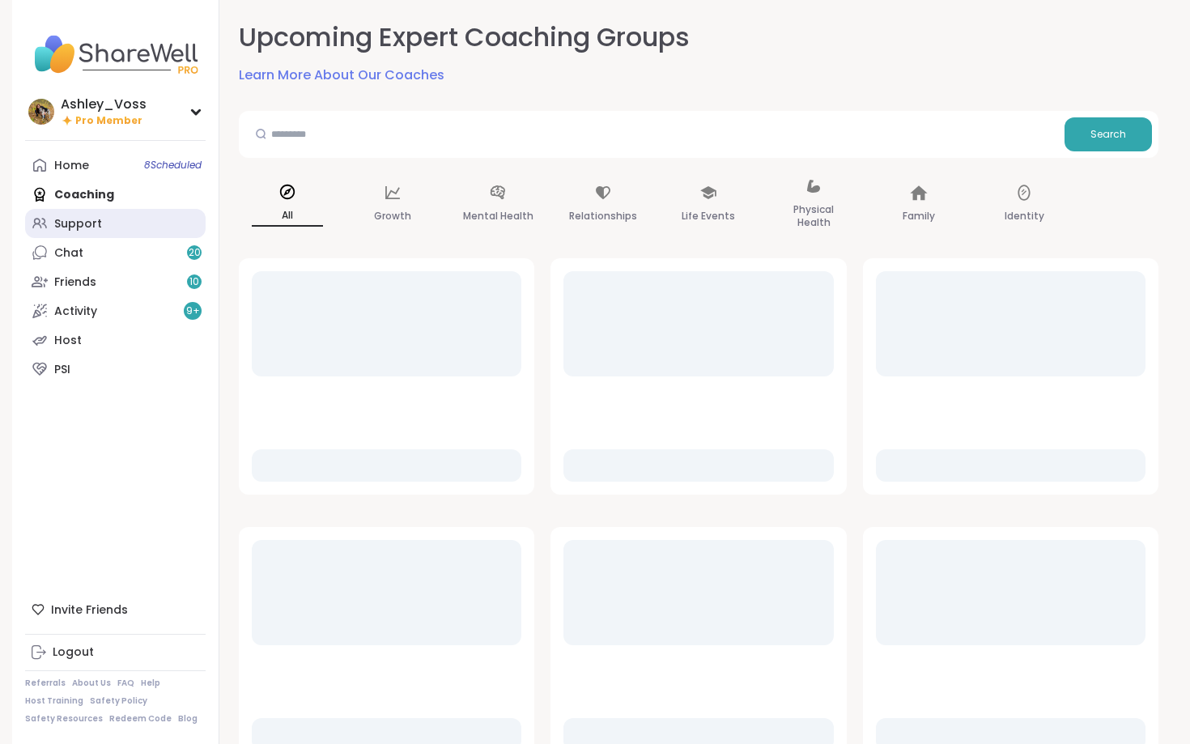
click at [79, 232] on link "Support" at bounding box center [115, 223] width 181 height 29
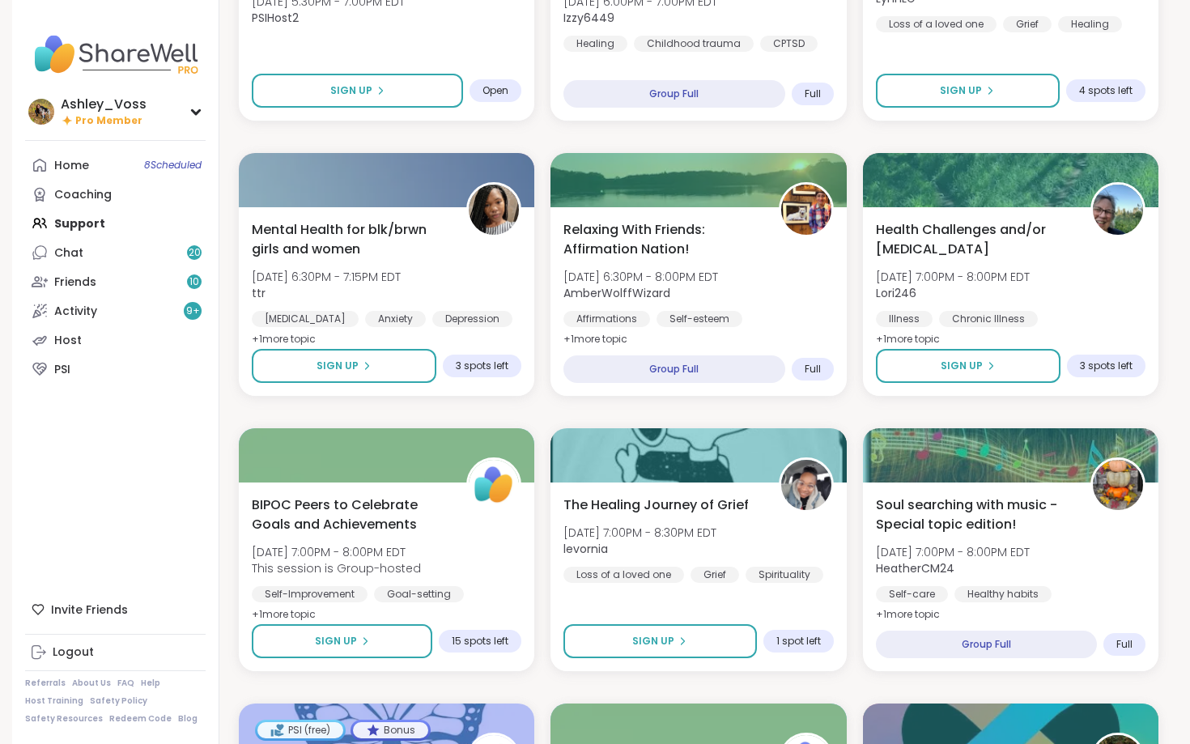
scroll to position [1287, 0]
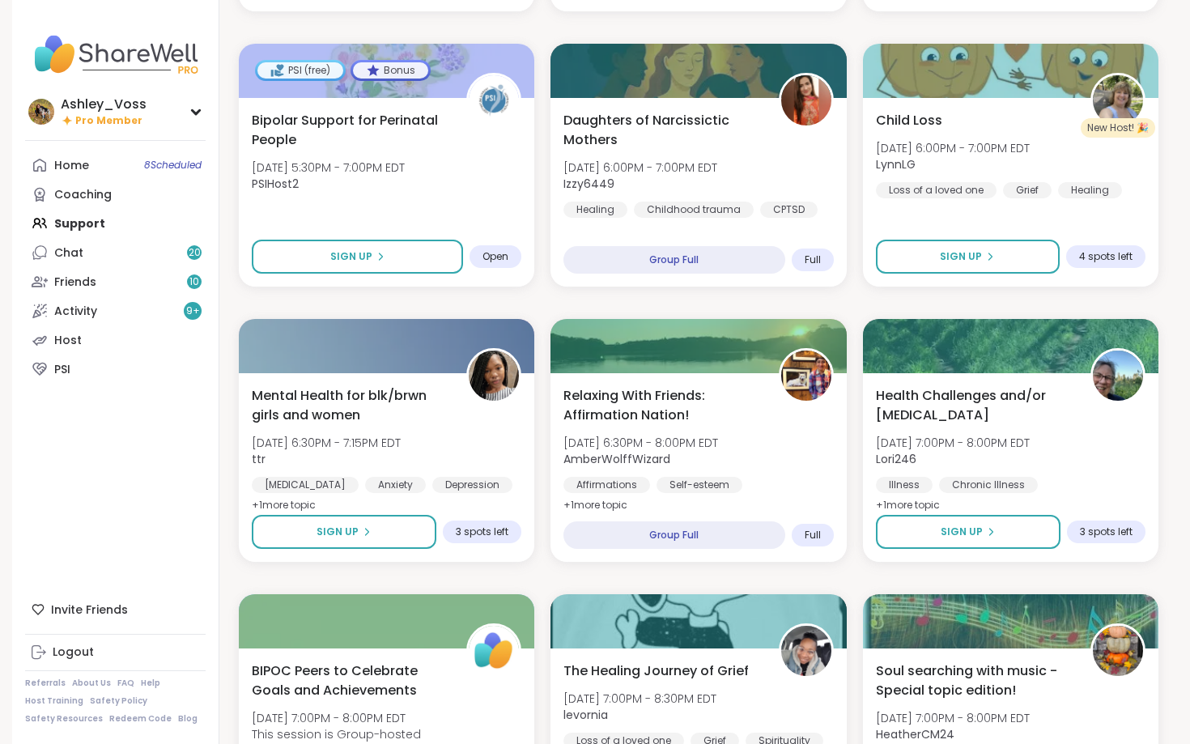
click at [95, 223] on div "Home 8 Scheduled Coaching Support Chat 20 Friends 10 Activity 9 + Host PSI" at bounding box center [115, 267] width 181 height 233
click at [93, 196] on div "Coaching" at bounding box center [82, 195] width 57 height 16
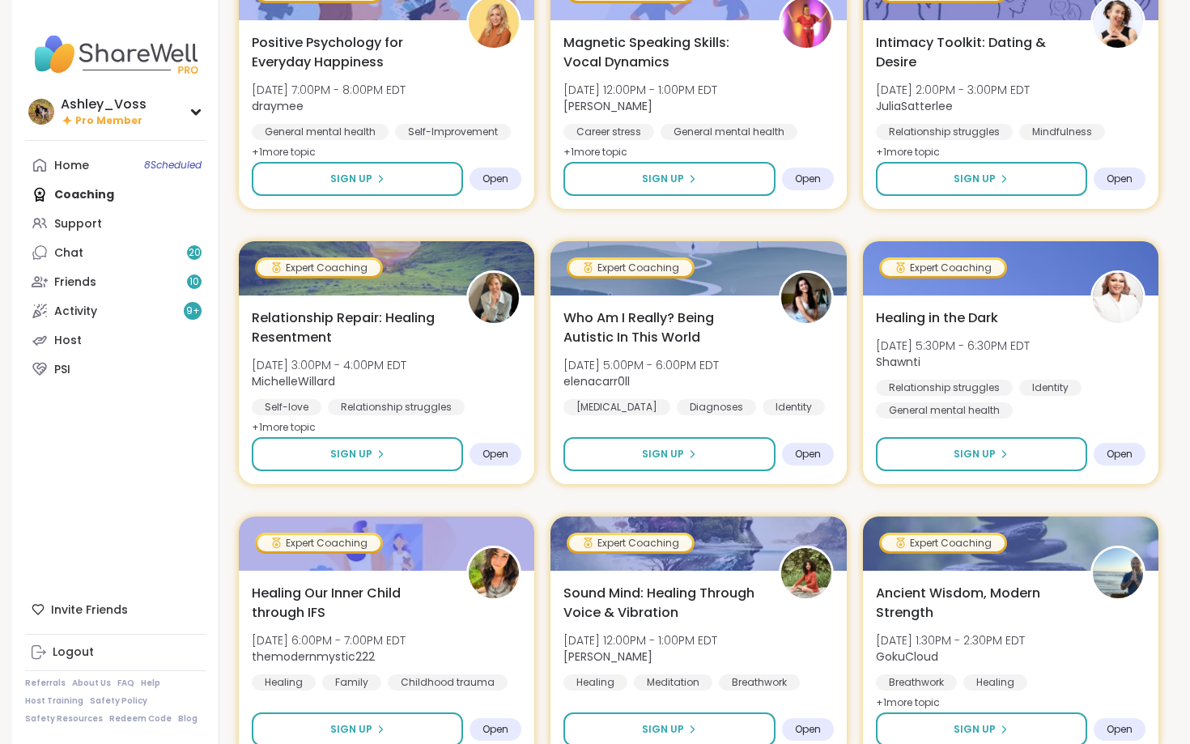
scroll to position [1119, 0]
